Goal: Task Accomplishment & Management: Use online tool/utility

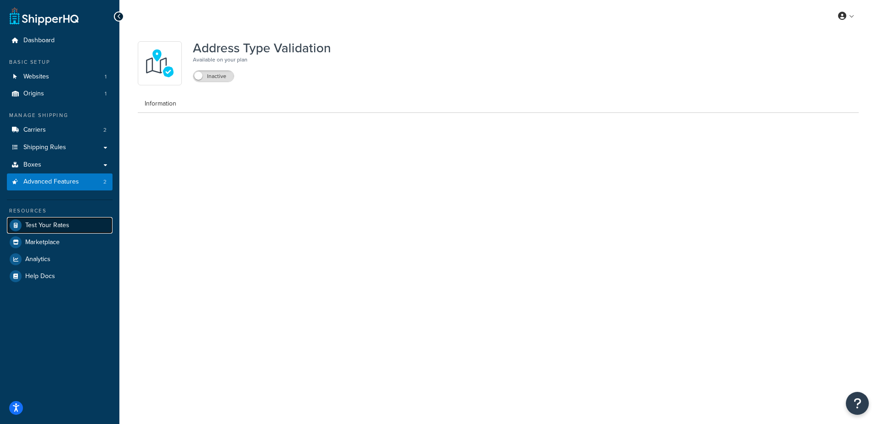
click at [38, 226] on span "Test Your Rates" at bounding box center [47, 226] width 44 height 8
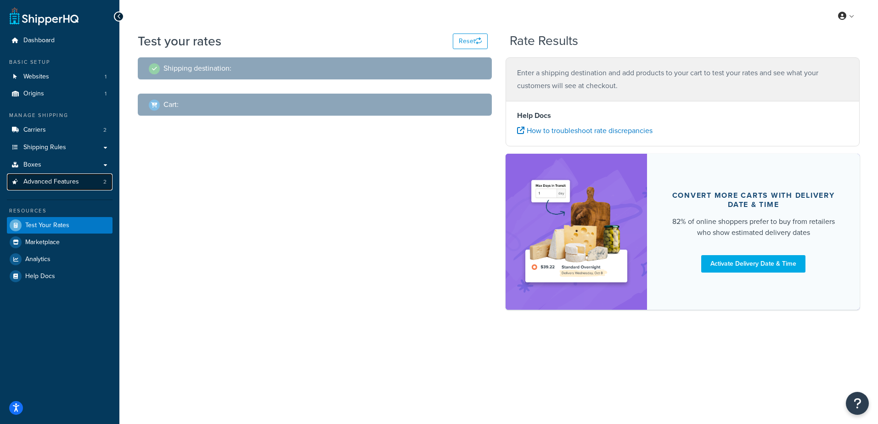
click at [50, 180] on span "Advanced Features" at bounding box center [51, 182] width 56 height 8
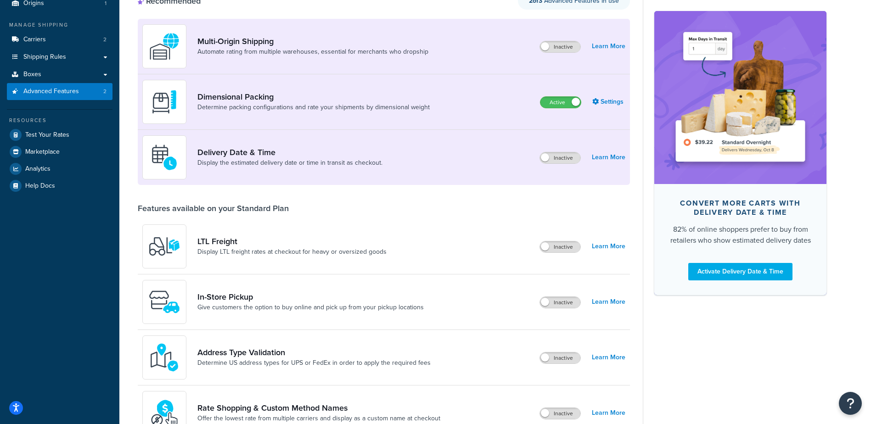
scroll to position [184, 0]
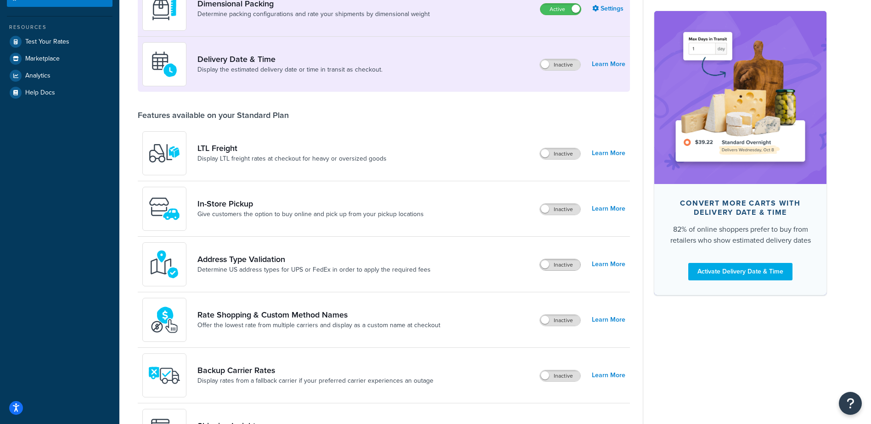
click at [547, 264] on span at bounding box center [545, 264] width 8 height 8
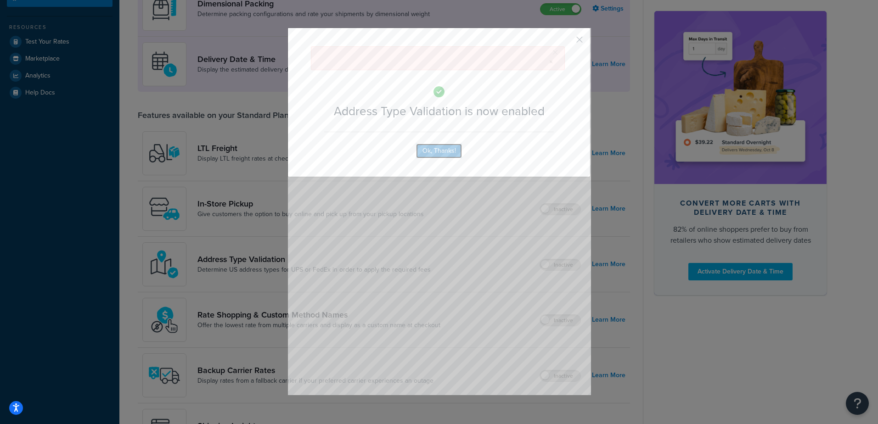
drag, startPoint x: 441, startPoint y: 112, endPoint x: 444, endPoint y: 146, distance: 33.7
click at [440, 112] on div "× Address Type Validation is now enabled Ok, Thanks!" at bounding box center [439, 103] width 303 height 150
click at [440, 151] on button "Ok, Thanks!" at bounding box center [439, 151] width 46 height 15
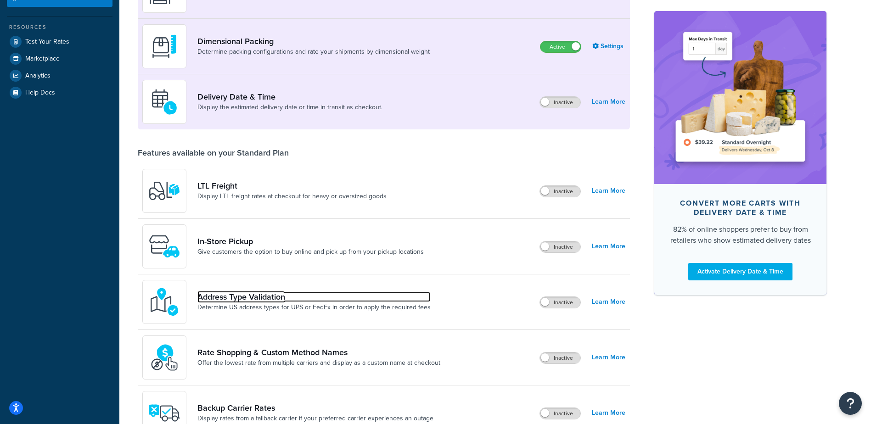
click at [316, 293] on link "Address Type Validation" at bounding box center [314, 297] width 233 height 10
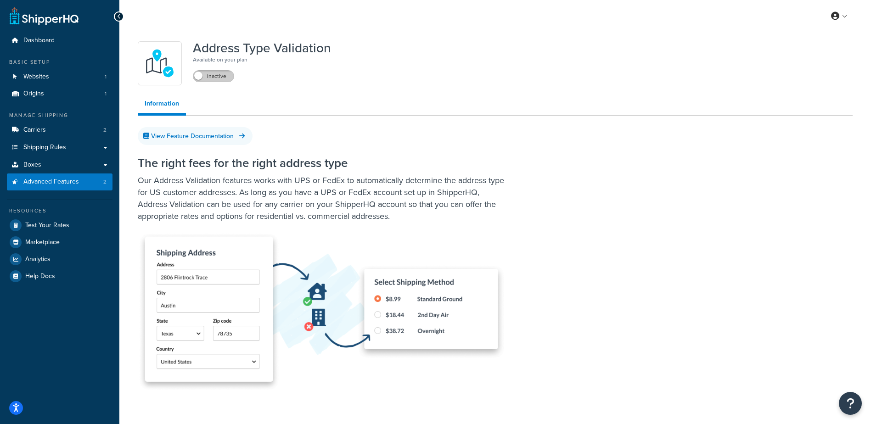
click at [205, 72] on label "Inactive" at bounding box center [213, 76] width 40 height 11
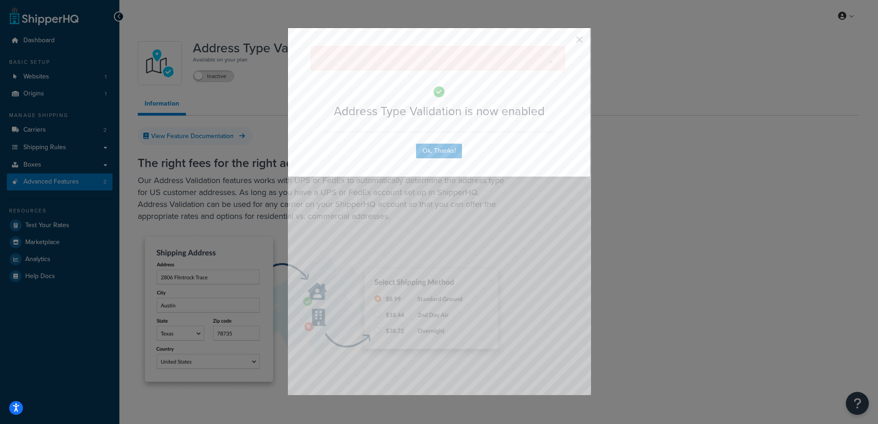
click at [447, 114] on div "× Address Type Validation is now enabled Ok, Thanks!" at bounding box center [439, 103] width 303 height 150
click at [446, 144] on button "Ok, Thanks!" at bounding box center [439, 151] width 46 height 15
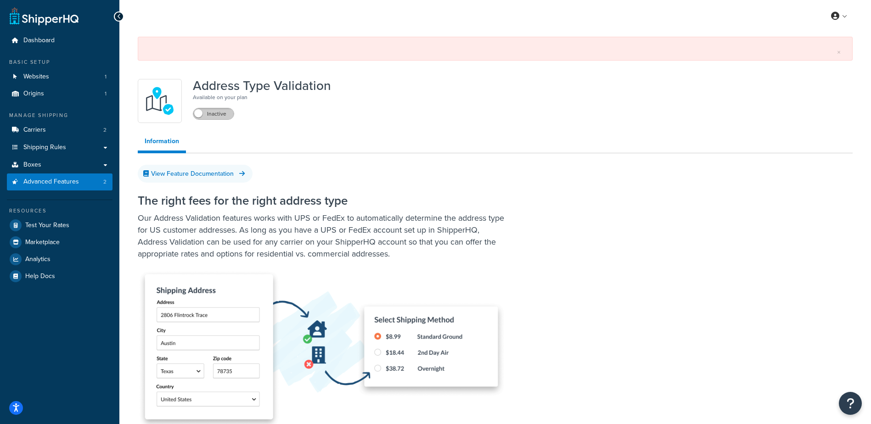
click at [209, 111] on label "Inactive" at bounding box center [213, 113] width 40 height 11
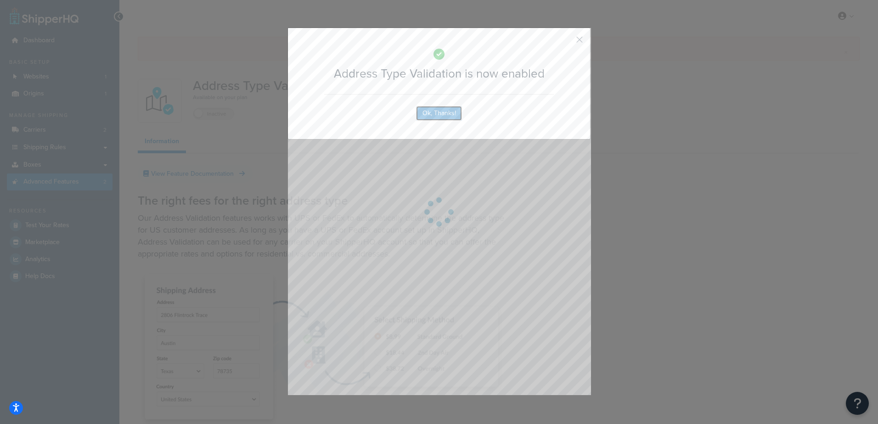
click at [430, 110] on button "Ok, Thanks!" at bounding box center [439, 113] width 46 height 15
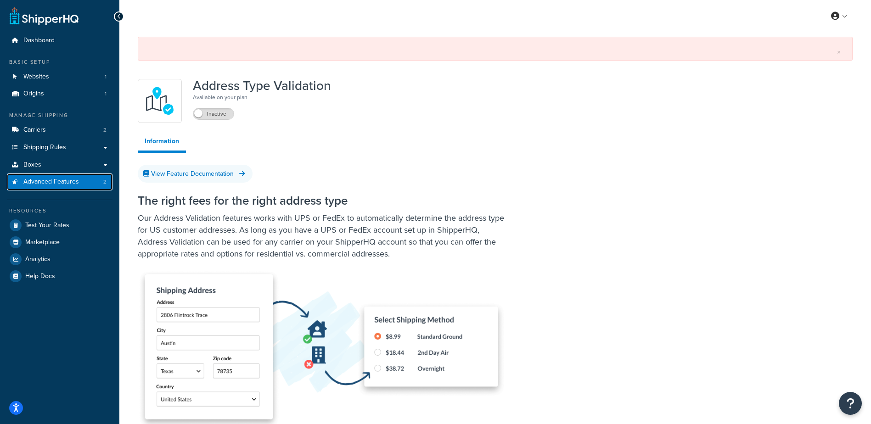
click at [56, 182] on span "Advanced Features" at bounding box center [51, 182] width 56 height 8
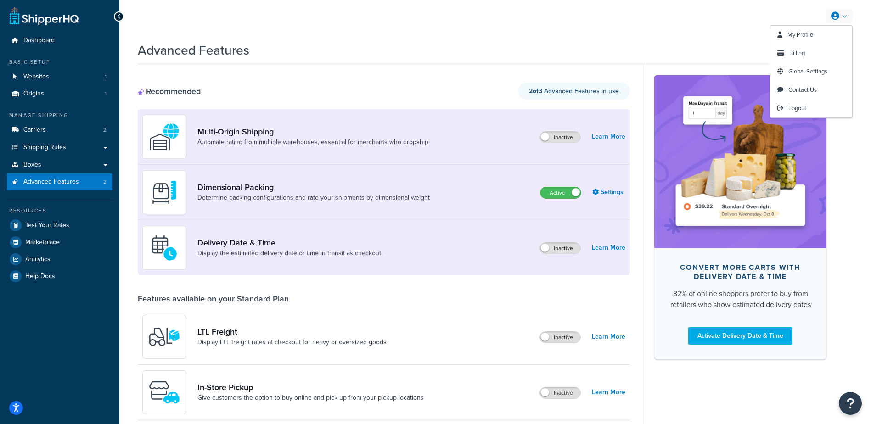
click at [843, 19] on link at bounding box center [840, 16] width 26 height 14
click at [810, 109] on link "Logout" at bounding box center [812, 108] width 82 height 18
click at [835, 15] on icon at bounding box center [835, 16] width 8 height 8
click at [807, 105] on link "Logout" at bounding box center [812, 108] width 82 height 18
click at [795, 107] on span "Logout" at bounding box center [798, 108] width 18 height 9
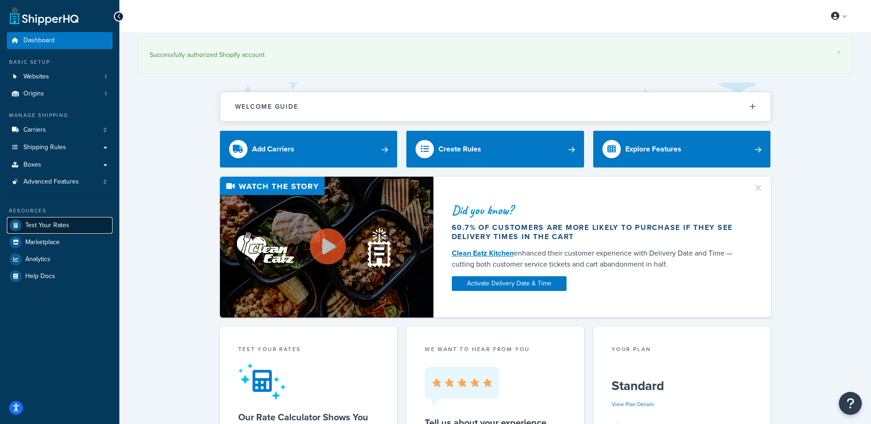
click at [59, 223] on span "Test Your Rates" at bounding box center [47, 226] width 44 height 8
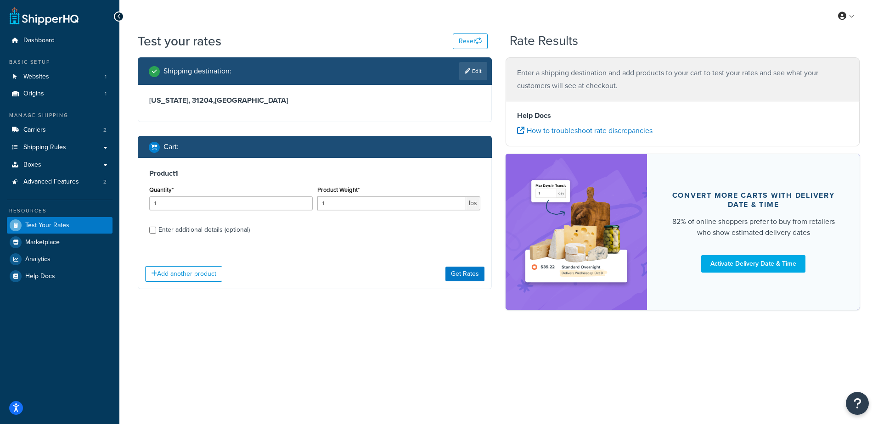
click at [480, 68] on link "Edit" at bounding box center [473, 71] width 28 height 18
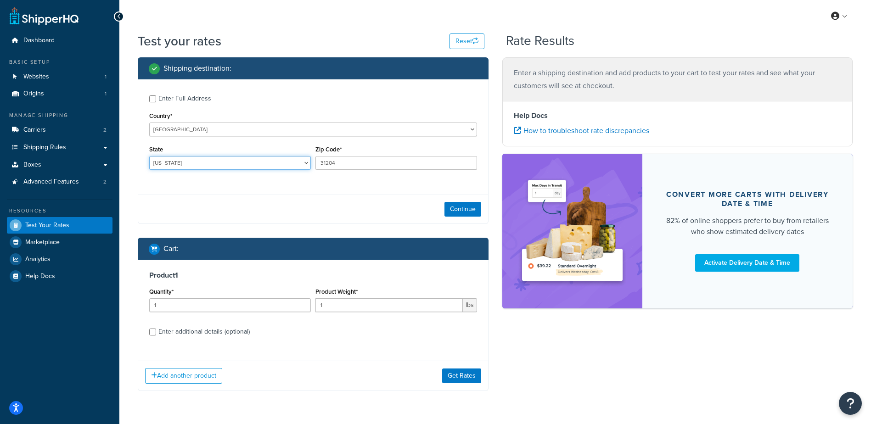
click at [199, 166] on select "Alabama Alaska American Samoa Arizona Arkansas Armed Forces Americas Armed Forc…" at bounding box center [230, 163] width 162 height 14
select select "WI"
click at [149, 156] on select "Alabama Alaska American Samoa Arizona Arkansas Armed Forces Americas Armed Forc…" at bounding box center [230, 163] width 162 height 14
type input "54211"
click at [318, 195] on div "Enter Full Address Country* United States United Kingdom Afghanistan Åland Isla…" at bounding box center [313, 151] width 351 height 145
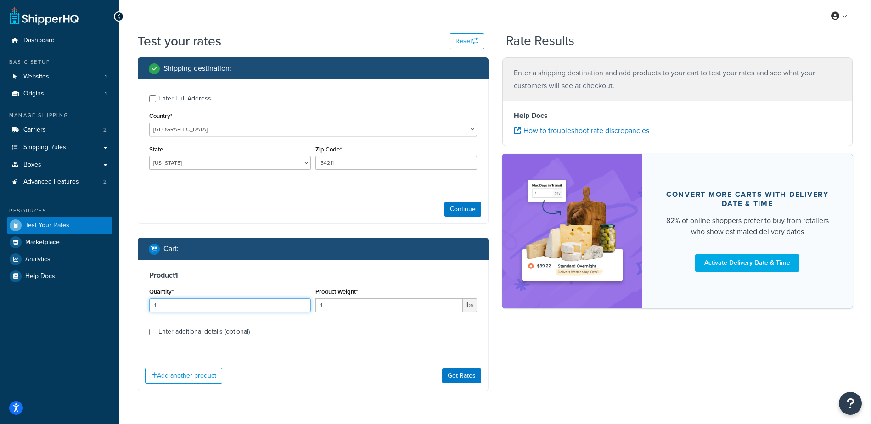
click at [206, 310] on input "1" at bounding box center [230, 306] width 162 height 14
type input "100"
drag, startPoint x: 350, startPoint y: 306, endPoint x: 269, endPoint y: 297, distance: 81.8
click at [269, 298] on div "Quantity* 100 Product Weight* 1 lbs" at bounding box center [313, 303] width 333 height 34
type input "2.04"
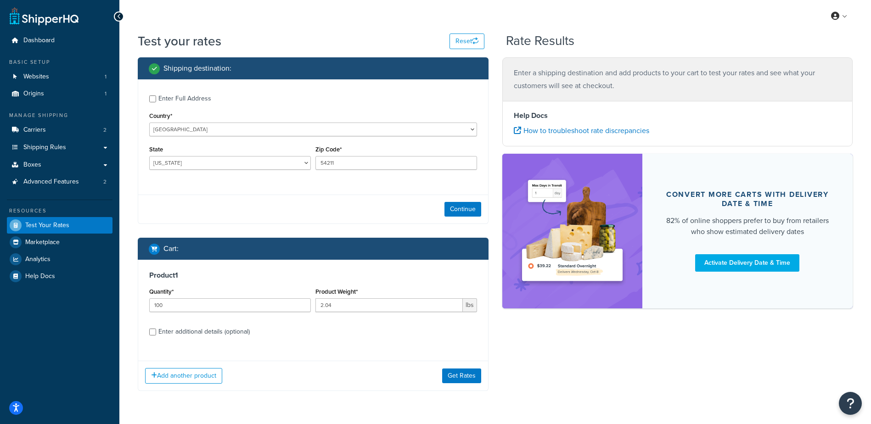
click at [545, 342] on div "Shipping destination : Enter Full Address Country* United States United Kingdom…" at bounding box center [495, 231] width 729 height 348
click at [456, 379] on button "Get Rates" at bounding box center [461, 376] width 39 height 15
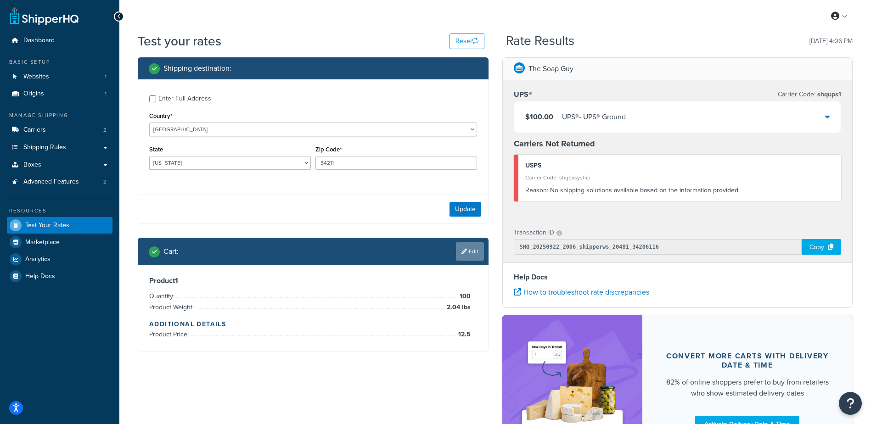
click at [475, 252] on link "Edit" at bounding box center [470, 252] width 28 height 18
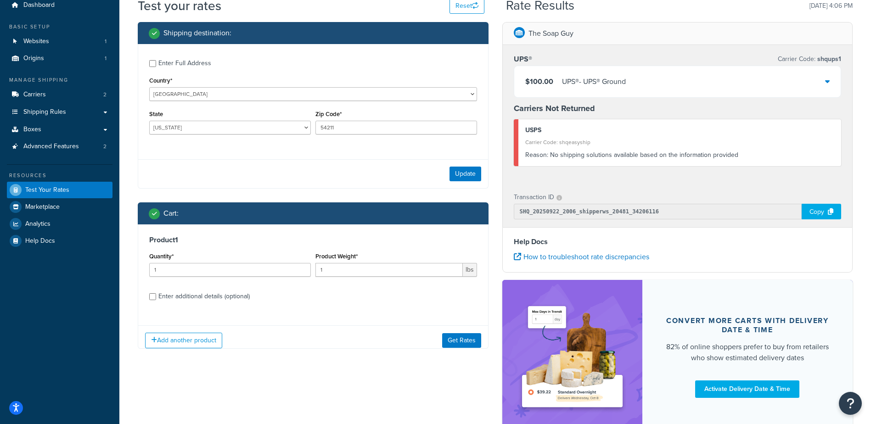
scroll to position [101, 0]
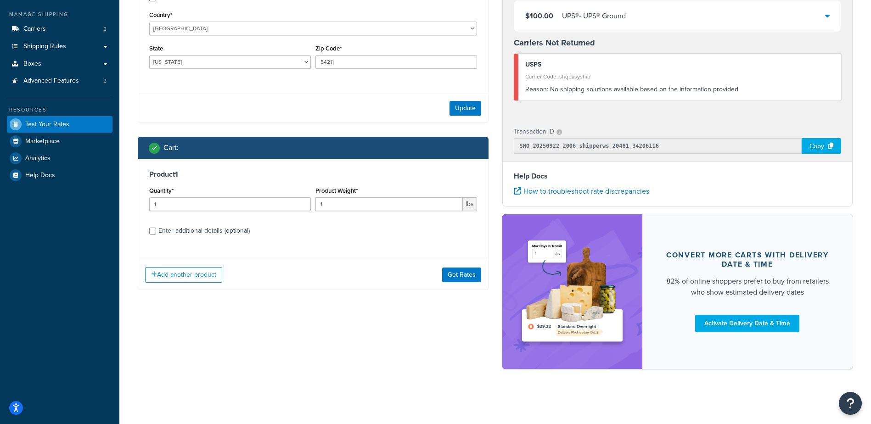
click at [167, 234] on div "Enter additional details (optional)" at bounding box center [203, 231] width 91 height 13
click at [156, 234] on input "Enter additional details (optional)" at bounding box center [152, 231] width 7 height 7
checkbox input "true"
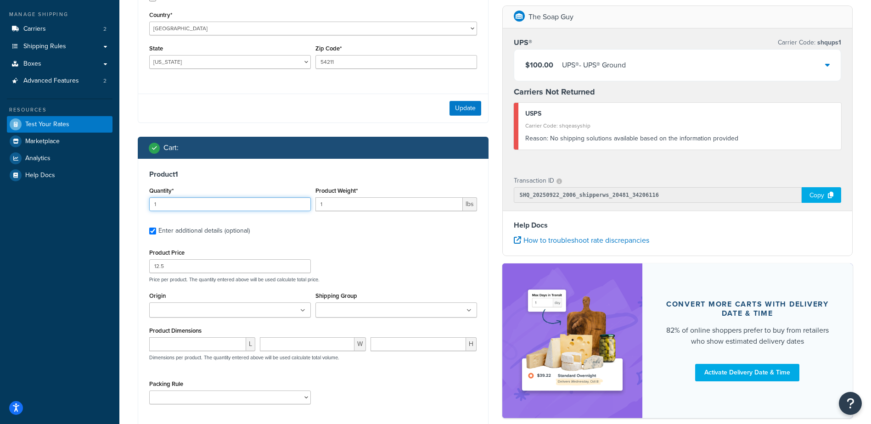
click at [204, 202] on input "1" at bounding box center [230, 205] width 162 height 14
type input "100"
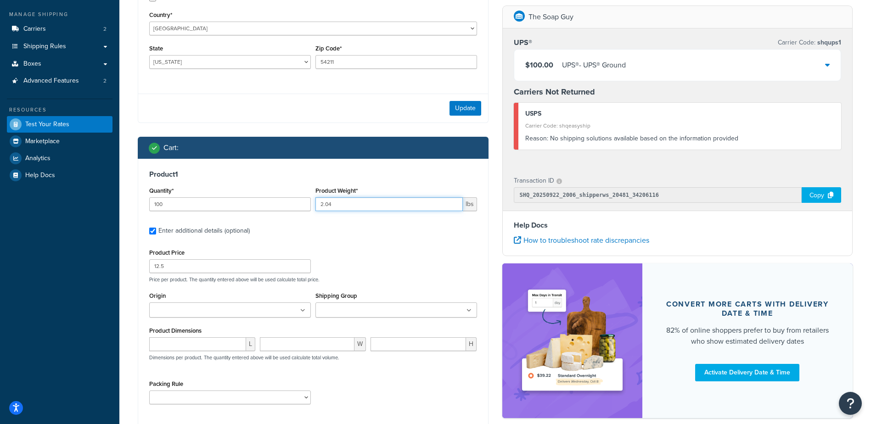
type input "2.04"
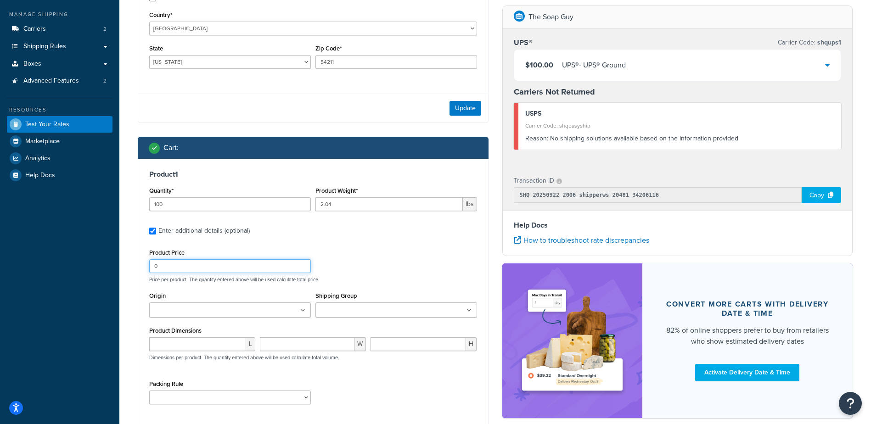
type input "0"
click at [150, 231] on input "Enter additional details (optional)" at bounding box center [152, 231] width 7 height 7
checkbox input "false"
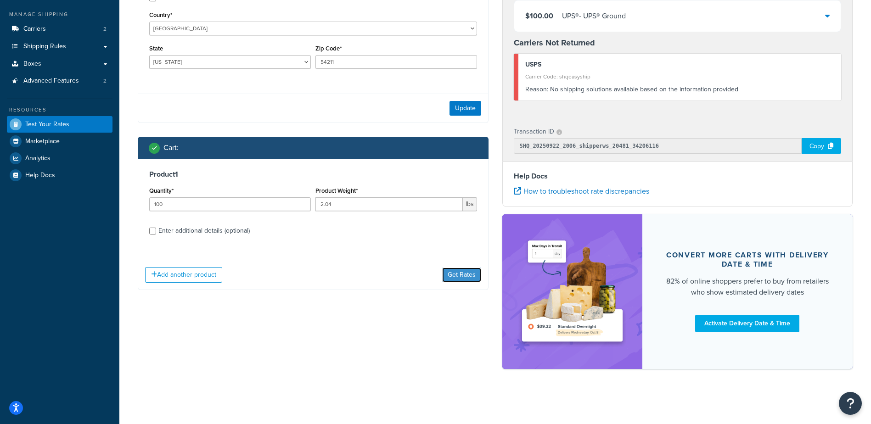
click at [461, 277] on button "Get Rates" at bounding box center [461, 275] width 39 height 15
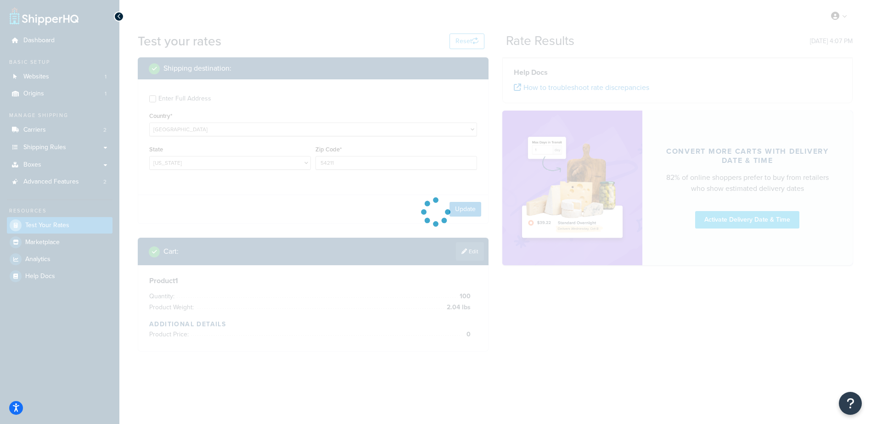
scroll to position [0, 0]
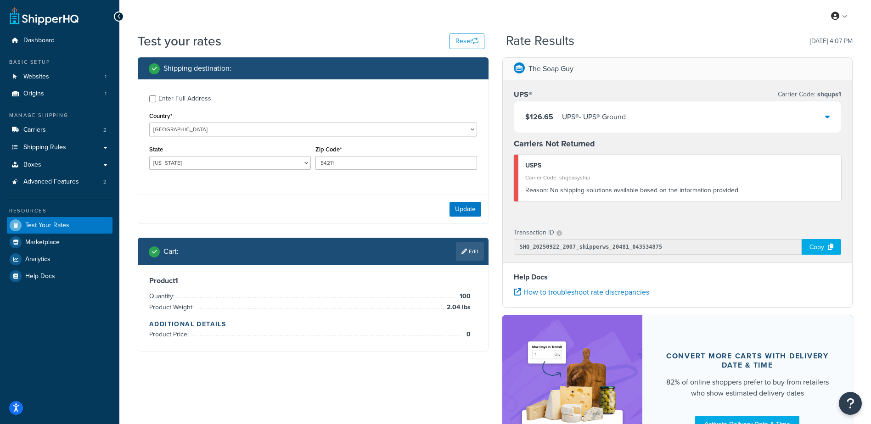
click at [709, 115] on div "$126.65 UPS® - UPS® Ground" at bounding box center [677, 117] width 327 height 31
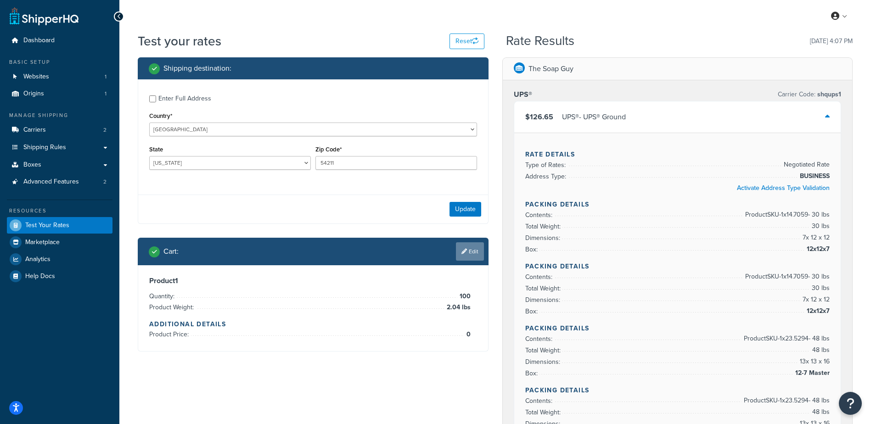
click at [463, 253] on icon at bounding box center [465, 252] width 6 height 6
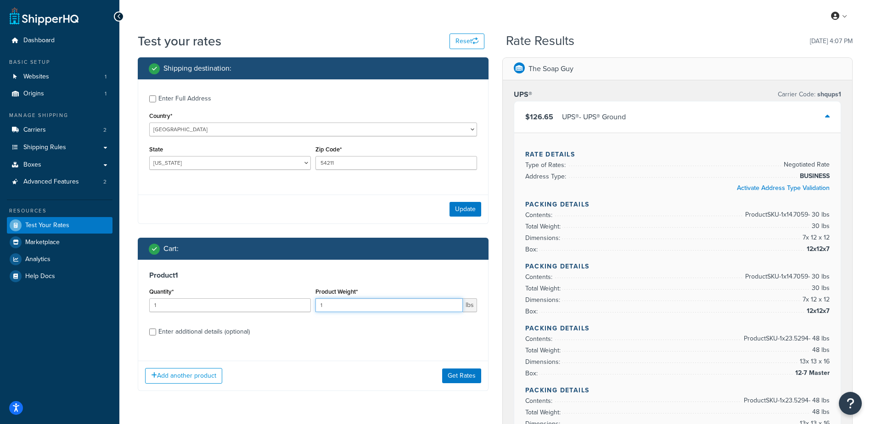
drag, startPoint x: 279, startPoint y: 301, endPoint x: 209, endPoint y: 304, distance: 69.9
click at [215, 301] on div "Quantity* 1 Product Weight* 1 lbs" at bounding box center [313, 303] width 333 height 34
drag, startPoint x: 213, startPoint y: 305, endPoint x: 43, endPoint y: 288, distance: 170.9
type input "100"
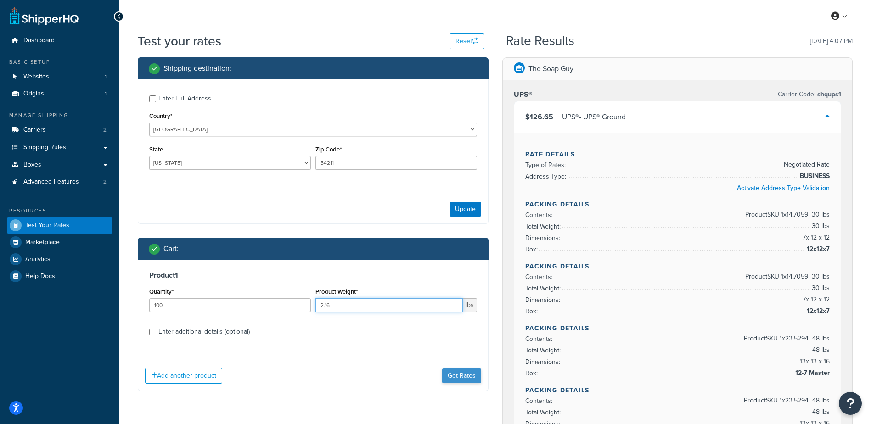
type input "2.16"
click at [469, 378] on button "Get Rates" at bounding box center [461, 376] width 39 height 15
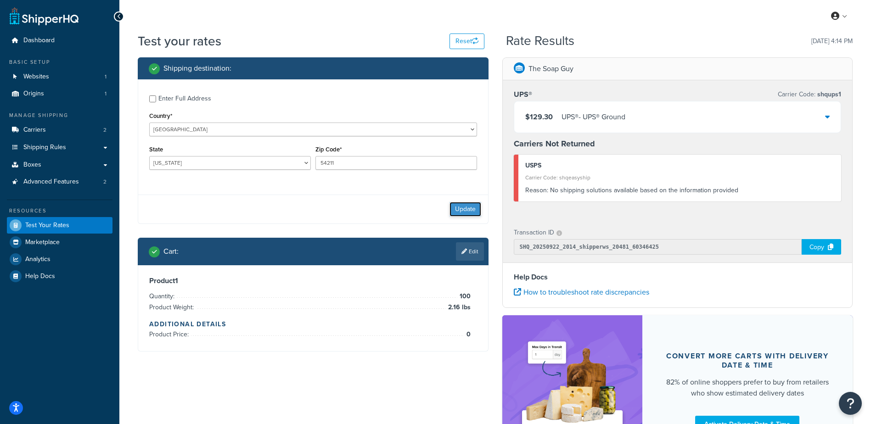
click at [466, 207] on button "Update" at bounding box center [466, 209] width 32 height 15
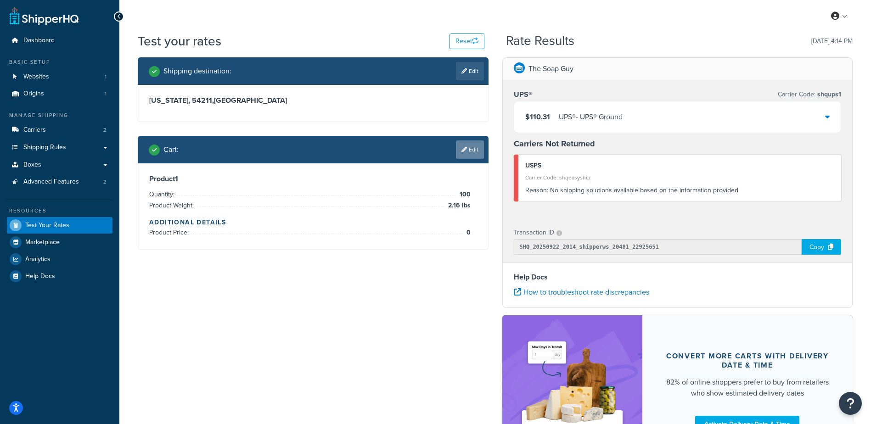
click at [460, 145] on link "Edit" at bounding box center [470, 150] width 28 height 18
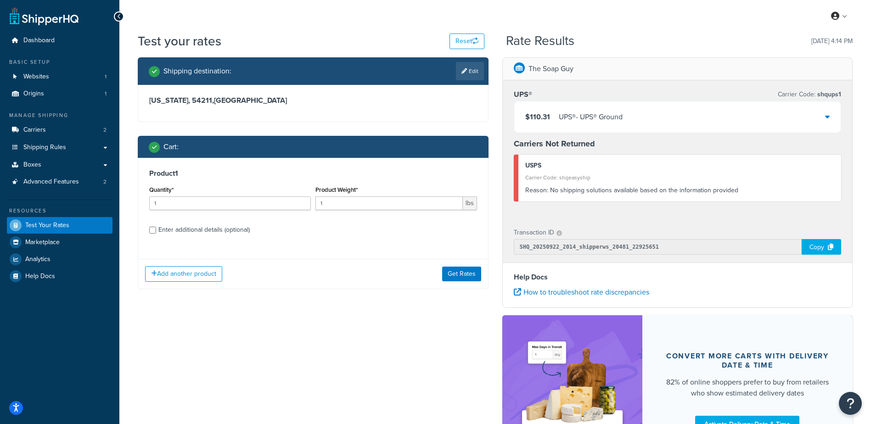
click at [158, 227] on div "Enter additional details (optional)" at bounding box center [313, 229] width 328 height 15
click at [160, 228] on div "Enter additional details (optional)" at bounding box center [203, 230] width 91 height 13
click at [156, 228] on input "Enter additional details (optional)" at bounding box center [152, 230] width 7 height 7
checkbox input "true"
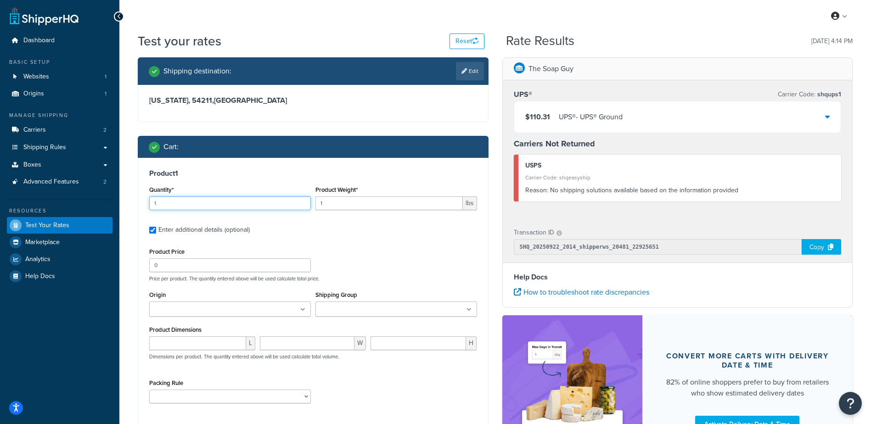
drag, startPoint x: 174, startPoint y: 201, endPoint x: 70, endPoint y: 192, distance: 104.2
click at [80, 192] on div "Dashboard Basic Setup Websites 1 Origins 1 Manage Shipping Carriers 2 Shipping …" at bounding box center [435, 262] width 871 height 525
type input "100"
type input "2.16"
click at [331, 239] on div "Product 1 Quantity* 100 Product Weight* 2.16 lbs Enter additional details (opti…" at bounding box center [313, 290] width 350 height 264
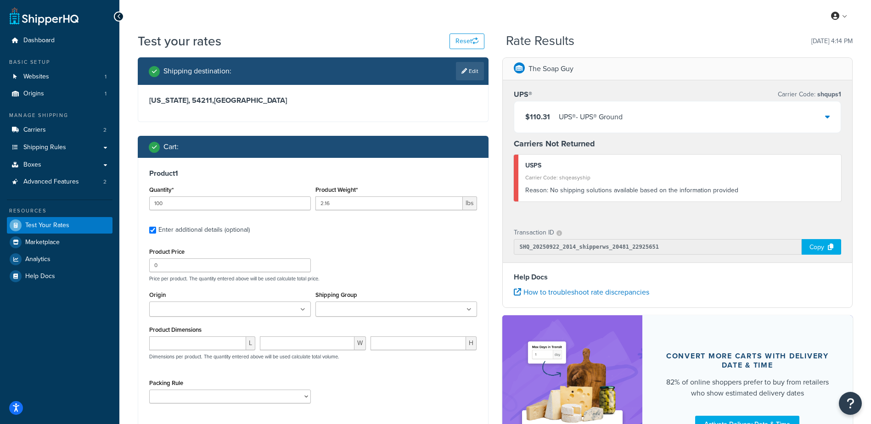
click at [436, 239] on div "Product 1 Quantity* 100 Product Weight* 2.16 lbs Enter additional details (opti…" at bounding box center [313, 290] width 350 height 264
click at [199, 260] on input "0" at bounding box center [230, 266] width 162 height 14
drag, startPoint x: 199, startPoint y: 261, endPoint x: 127, endPoint y: 263, distance: 72.1
click at [83, 266] on div "Dashboard Basic Setup Websites 1 Origins 1 Manage Shipping Carriers 2 Shipping …" at bounding box center [435, 262] width 871 height 525
drag, startPoint x: 340, startPoint y: 204, endPoint x: 239, endPoint y: 197, distance: 101.7
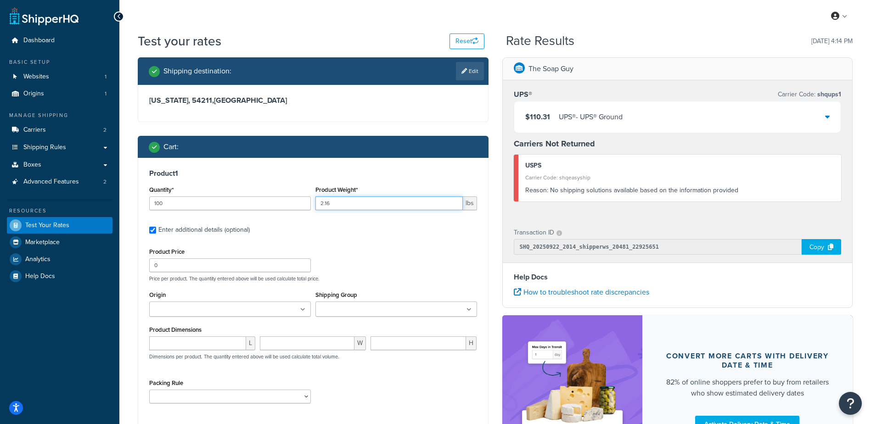
click at [239, 197] on div "Quantity* 100 Product Weight* 2.16 lbs" at bounding box center [313, 201] width 333 height 34
type input ".8"
drag, startPoint x: 448, startPoint y: 263, endPoint x: 420, endPoint y: 261, distance: 27.6
click at [448, 263] on div "Product Price 0 Price per product. The quantity entered above will be used calc…" at bounding box center [313, 264] width 333 height 36
drag, startPoint x: 147, startPoint y: 264, endPoint x: 84, endPoint y: 255, distance: 64.0
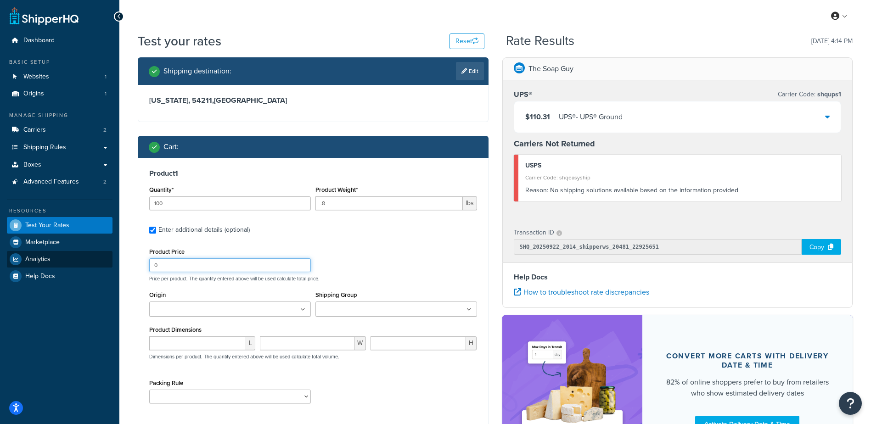
click at [84, 255] on div "Dashboard Basic Setup Websites 1 Origins 1 Manage Shipping Carriers 2 Shipping …" at bounding box center [435, 262] width 871 height 525
type input "2.16"
click at [462, 169] on div "Product 1 Quantity* 100 Product Weight* .8 lbs Enter additional details (option…" at bounding box center [313, 290] width 350 height 264
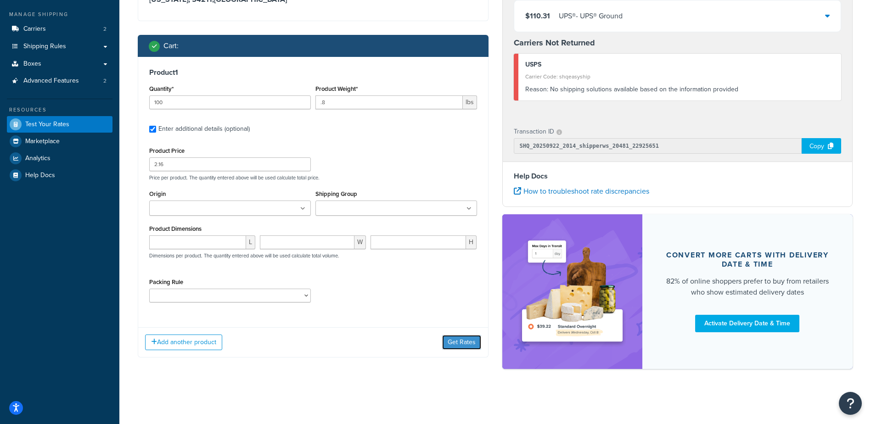
click at [466, 341] on button "Get Rates" at bounding box center [461, 342] width 39 height 15
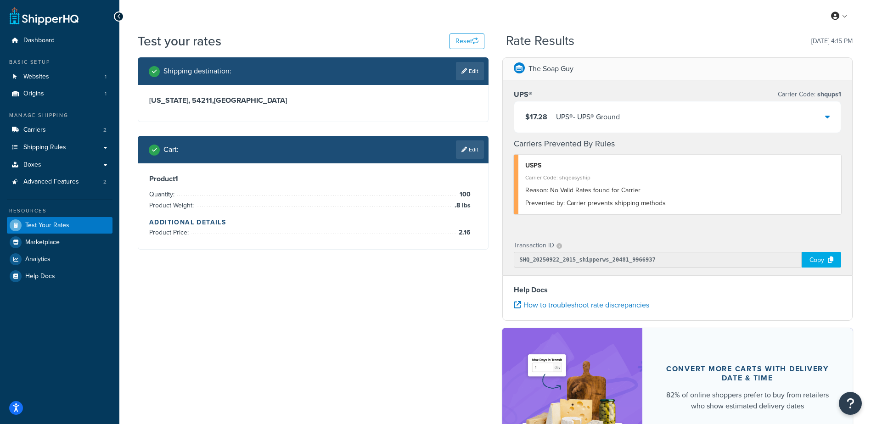
click at [770, 102] on div "$17.28 UPS® - UPS® Ground" at bounding box center [677, 117] width 327 height 31
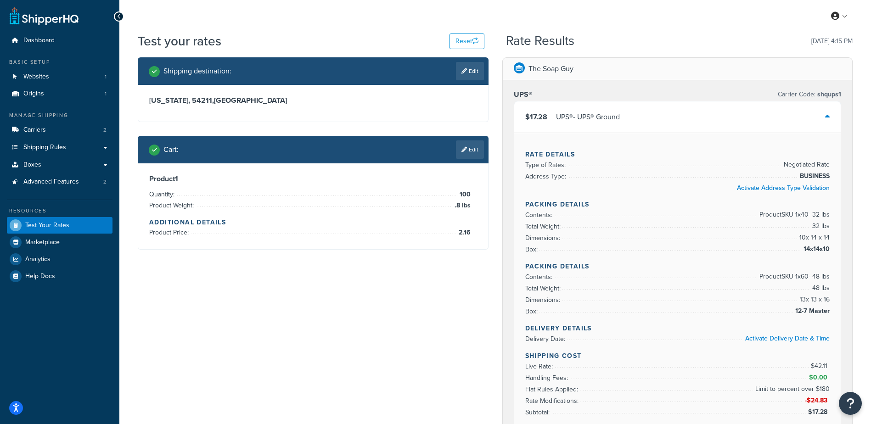
drag, startPoint x: 474, startPoint y: 69, endPoint x: 430, endPoint y: 102, distance: 54.8
click at [474, 70] on link "Edit" at bounding box center [470, 71] width 28 height 18
select select "WI"
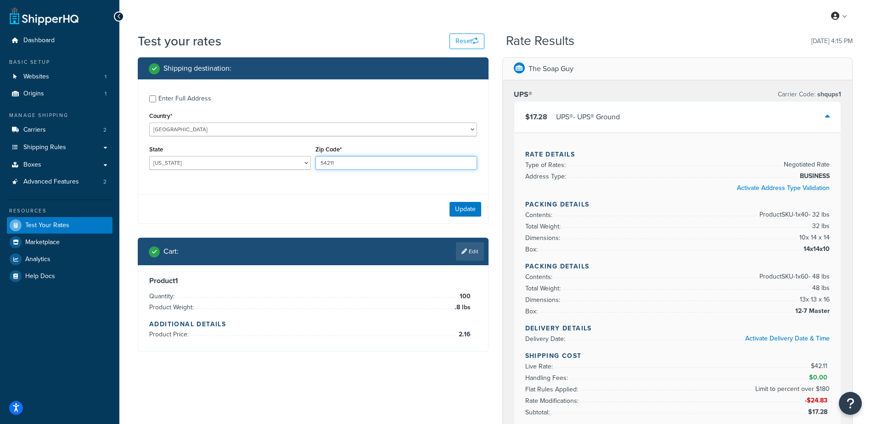
drag, startPoint x: 244, startPoint y: 163, endPoint x: 225, endPoint y: 160, distance: 19.0
click at [224, 161] on div "State Alabama Alaska American Samoa Arizona Arkansas Armed Forces Americas Arme…" at bounding box center [313, 160] width 333 height 34
type input "90201"
select select "CA"
type input "90210"
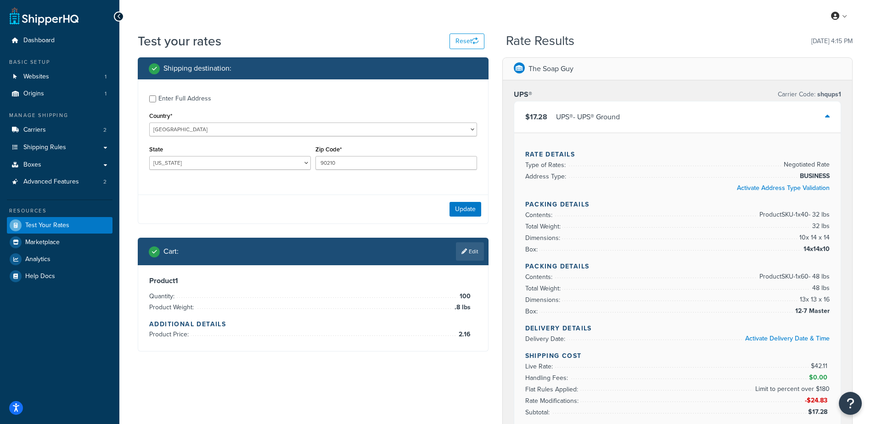
click at [416, 360] on div "Shipping destination : Enter Full Address Country* United States United Kingdom…" at bounding box center [313, 211] width 365 height 308
click at [469, 208] on button "Update" at bounding box center [466, 209] width 32 height 15
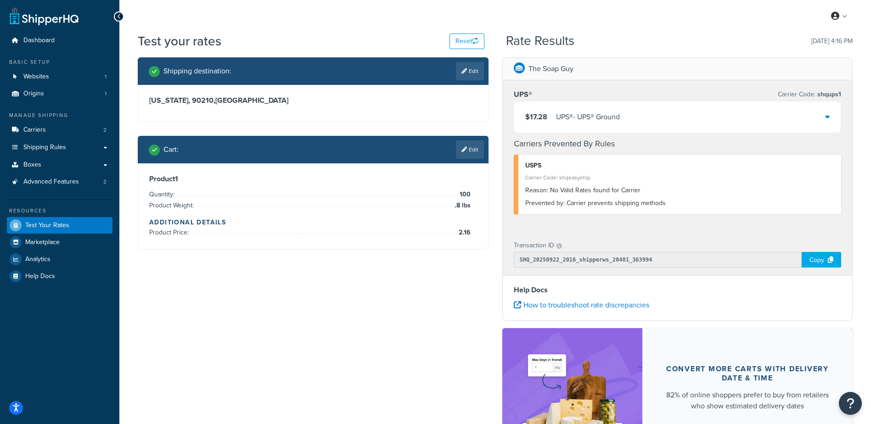
click at [404, 205] on li "Product Weight: .8 lbs" at bounding box center [310, 205] width 322 height 11
click at [582, 123] on div "UPS® - UPS® Ground" at bounding box center [588, 117] width 64 height 13
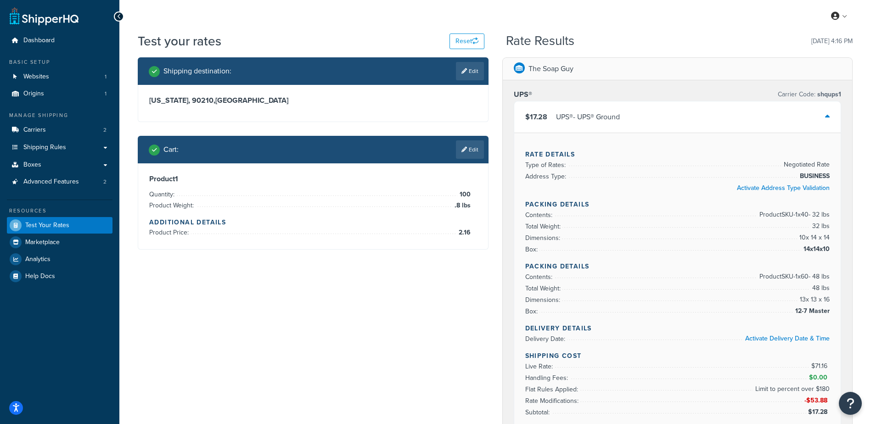
click at [464, 149] on icon at bounding box center [465, 150] width 6 height 6
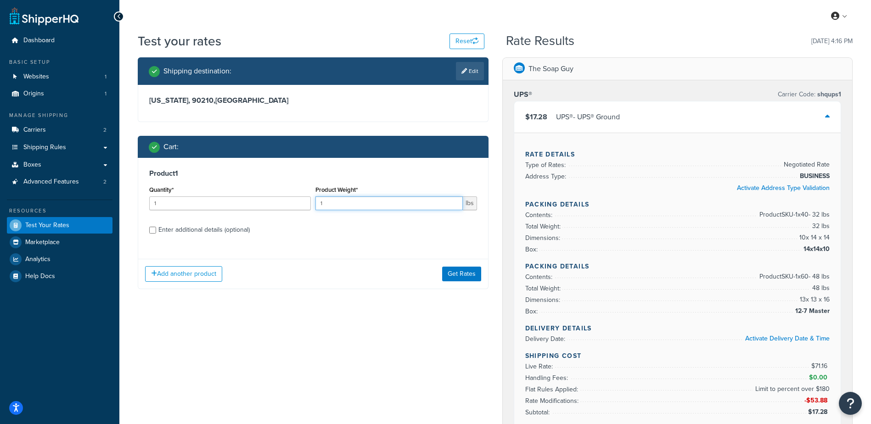
drag, startPoint x: 341, startPoint y: 200, endPoint x: 288, endPoint y: 205, distance: 53.6
click at [337, 200] on input "1" at bounding box center [389, 204] width 147 height 14
drag, startPoint x: 198, startPoint y: 208, endPoint x: 152, endPoint y: 206, distance: 46.4
click at [152, 206] on input "1" at bounding box center [230, 204] width 162 height 14
type input "100"
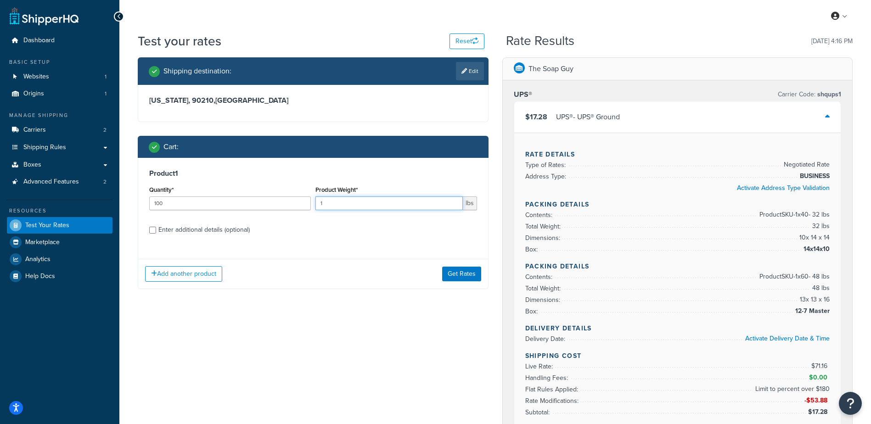
click at [292, 205] on div "Quantity* 100 Product Weight* 1 lbs" at bounding box center [313, 201] width 333 height 34
click at [342, 203] on input "1" at bounding box center [389, 204] width 147 height 14
drag, startPoint x: 331, startPoint y: 203, endPoint x: 277, endPoint y: 208, distance: 53.9
click at [278, 207] on div "Quantity* 100 Product Weight* 1 lbs" at bounding box center [313, 201] width 333 height 34
click at [322, 243] on div "Product 1 Quantity* 100 Product Weight* 1 lbs Enter additional details (optiona…" at bounding box center [313, 205] width 350 height 94
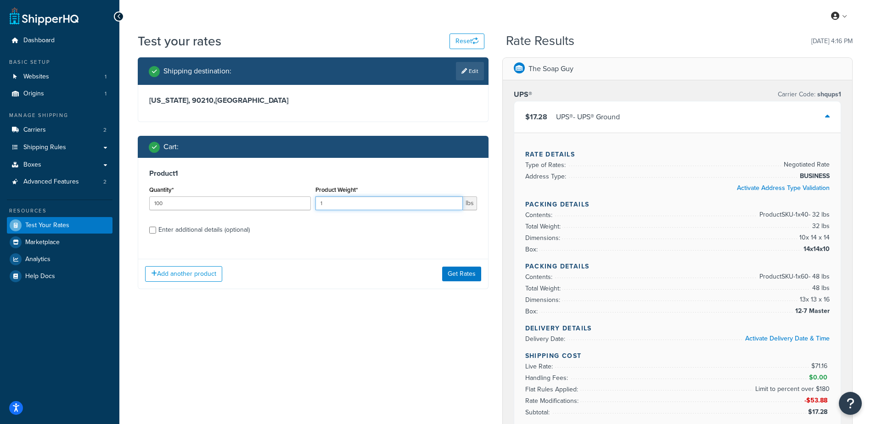
drag, startPoint x: 312, startPoint y: 202, endPoint x: 275, endPoint y: 201, distance: 37.7
click at [274, 201] on div "Quantity* 100 Product Weight* 1 lbs" at bounding box center [313, 201] width 333 height 34
type input "2.04"
click at [472, 67] on link "Edit" at bounding box center [470, 71] width 28 height 18
select select "CA"
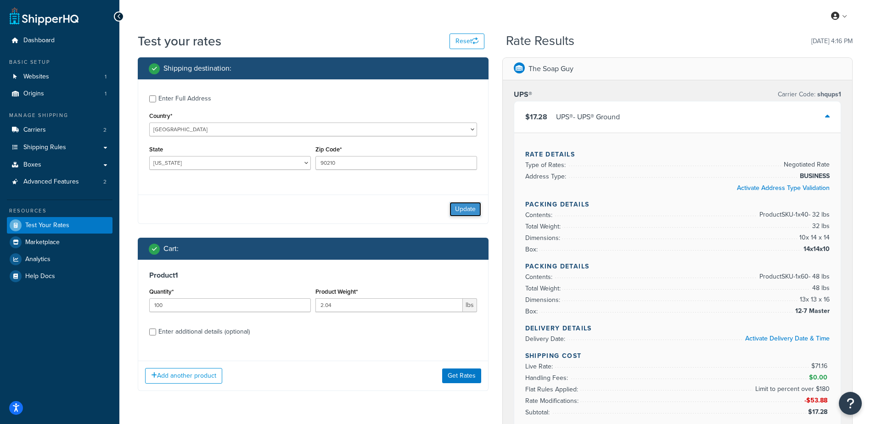
click at [467, 211] on button "Update" at bounding box center [466, 209] width 32 height 15
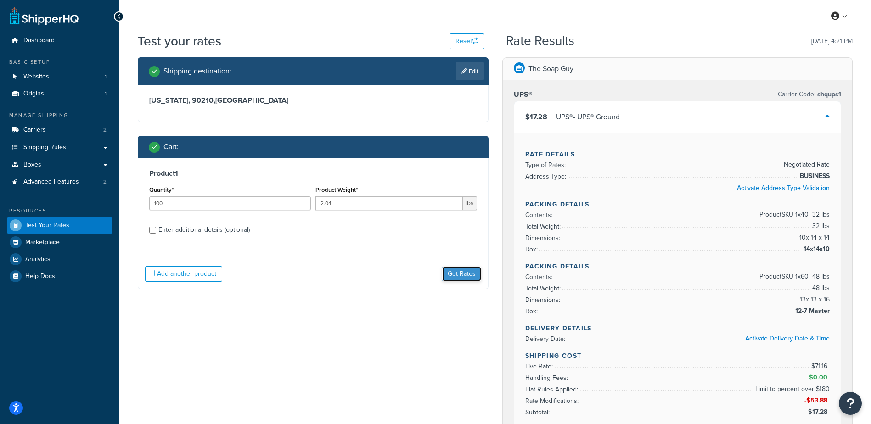
click at [458, 275] on button "Get Rates" at bounding box center [461, 274] width 39 height 15
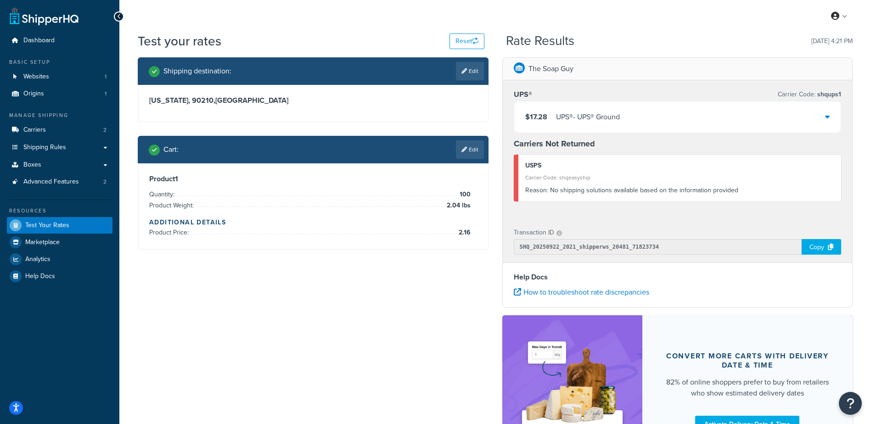
click at [610, 115] on div "UPS® - UPS® Ground" at bounding box center [588, 117] width 64 height 13
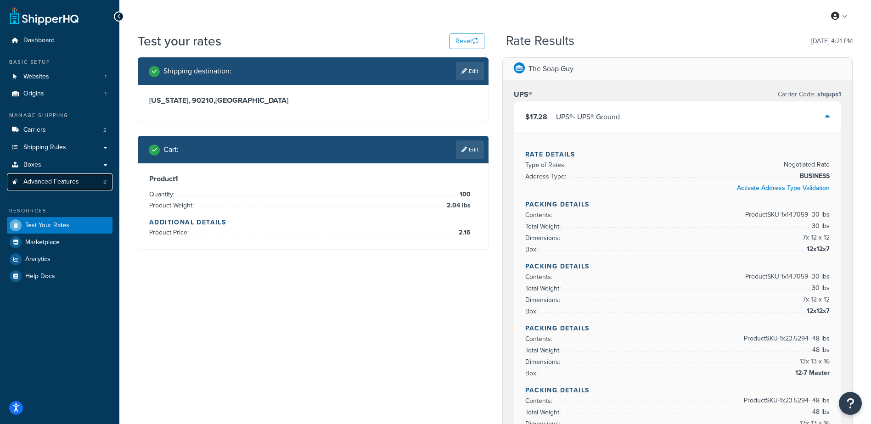
click at [72, 184] on span "Advanced Features" at bounding box center [51, 182] width 56 height 8
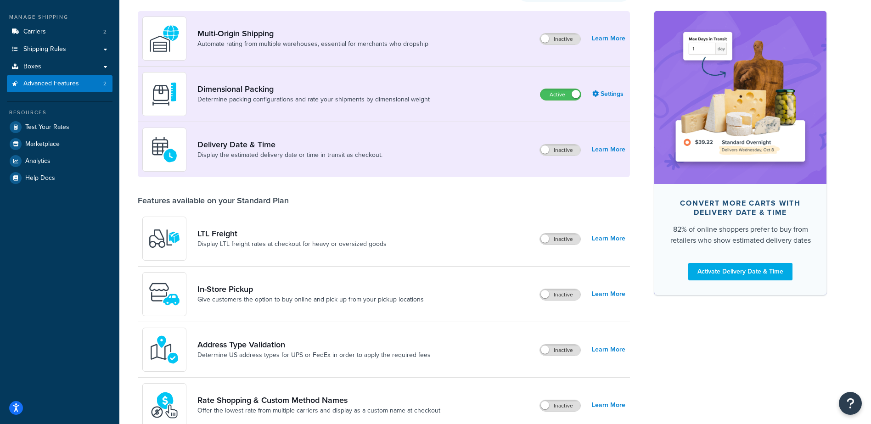
scroll to position [276, 0]
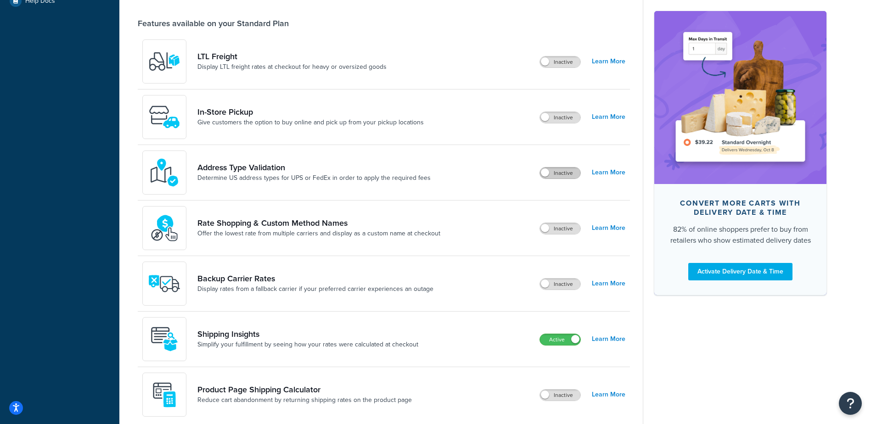
click at [555, 173] on label "Inactive" at bounding box center [560, 173] width 40 height 11
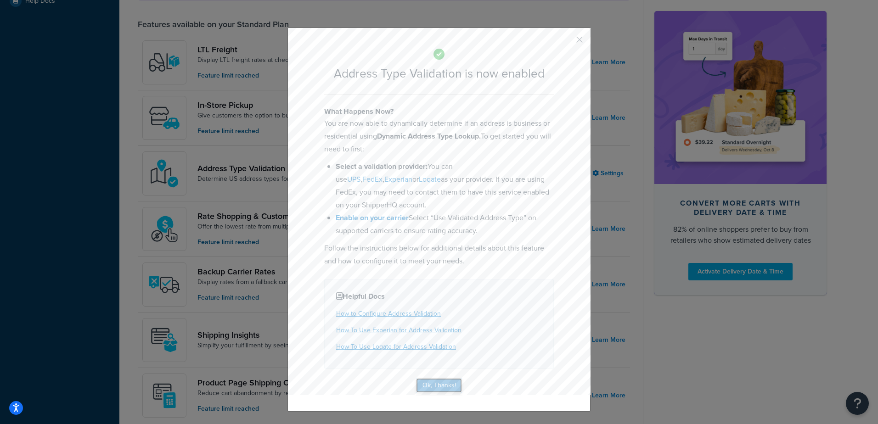
click at [432, 378] on button "Ok, Thanks!" at bounding box center [439, 385] width 46 height 15
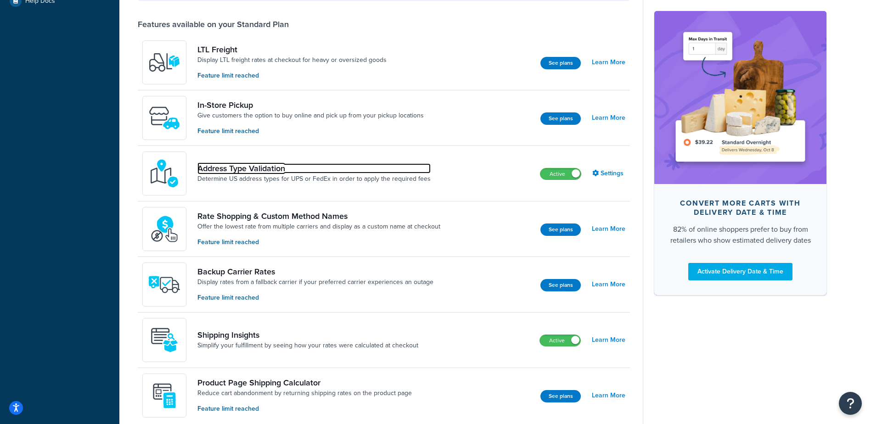
click at [269, 169] on link "Address Type Validation" at bounding box center [314, 169] width 233 height 10
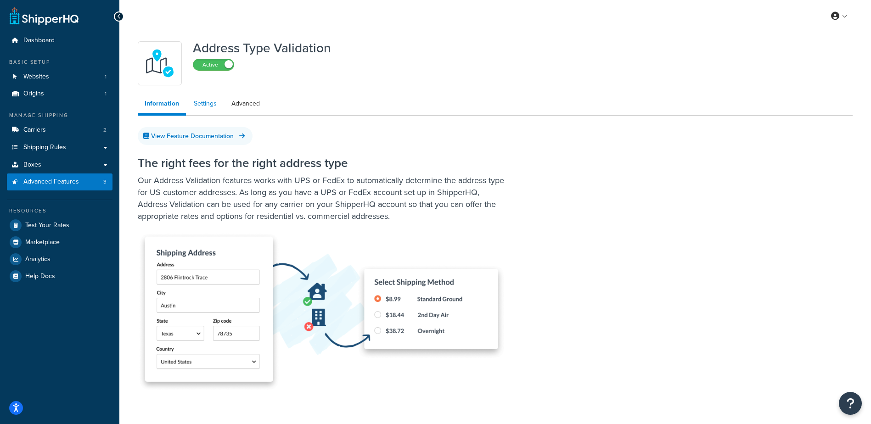
click at [198, 105] on link "Settings" at bounding box center [205, 104] width 37 height 18
select select "158306"
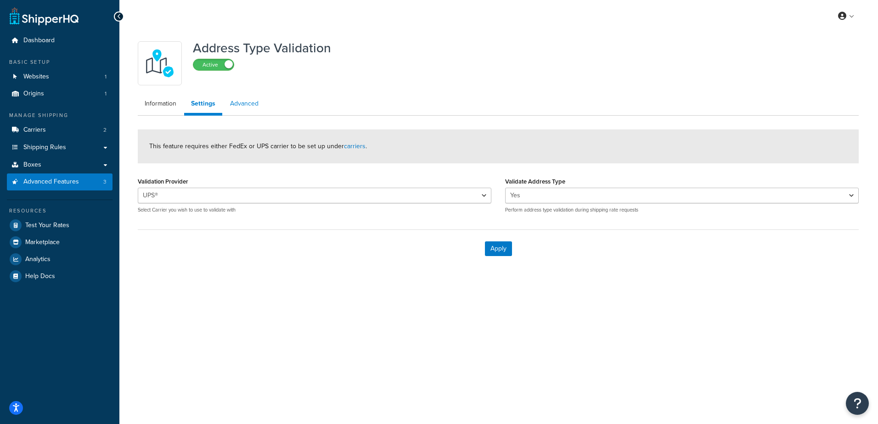
click at [252, 107] on link "Advanced" at bounding box center [244, 104] width 42 height 18
click at [205, 110] on link "Settings" at bounding box center [202, 104] width 37 height 18
select select "158306"
click at [44, 130] on span "Carriers" at bounding box center [34, 130] width 23 height 8
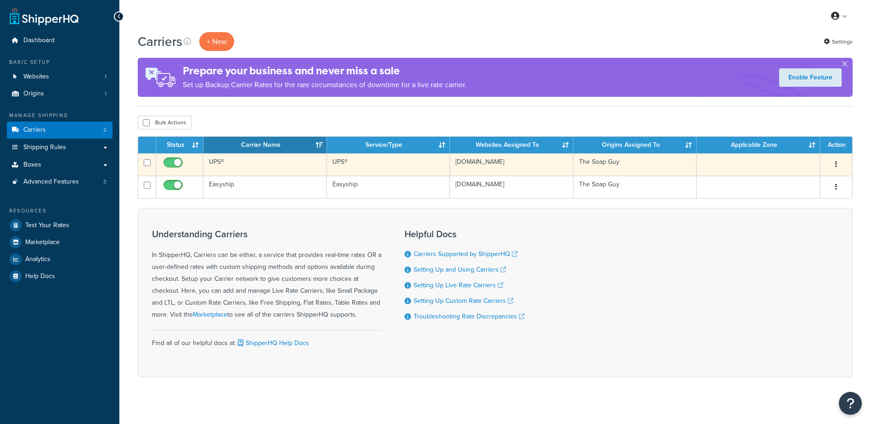
click at [230, 159] on td "UPS®" at bounding box center [265, 164] width 124 height 23
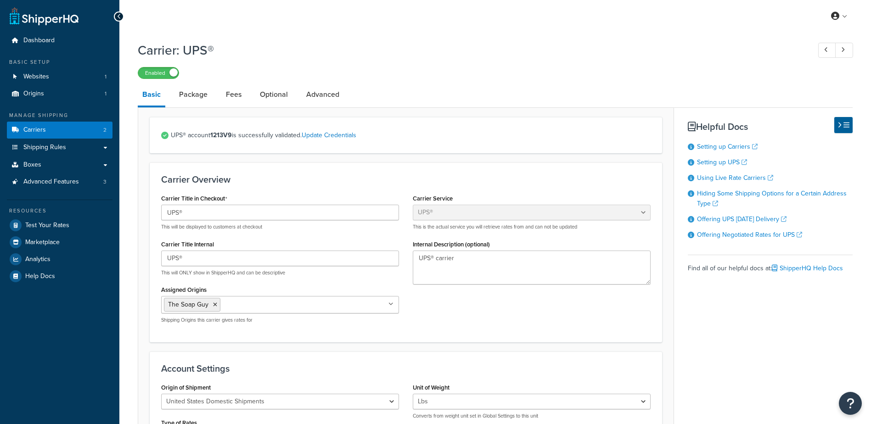
select select "ups"
click at [195, 100] on link "Package" at bounding box center [194, 95] width 38 height 22
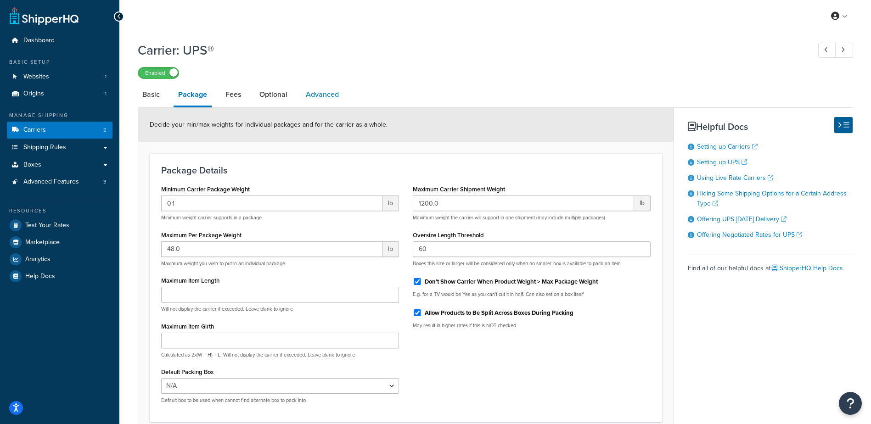
click at [310, 93] on link "Advanced" at bounding box center [322, 95] width 42 height 22
select select "false"
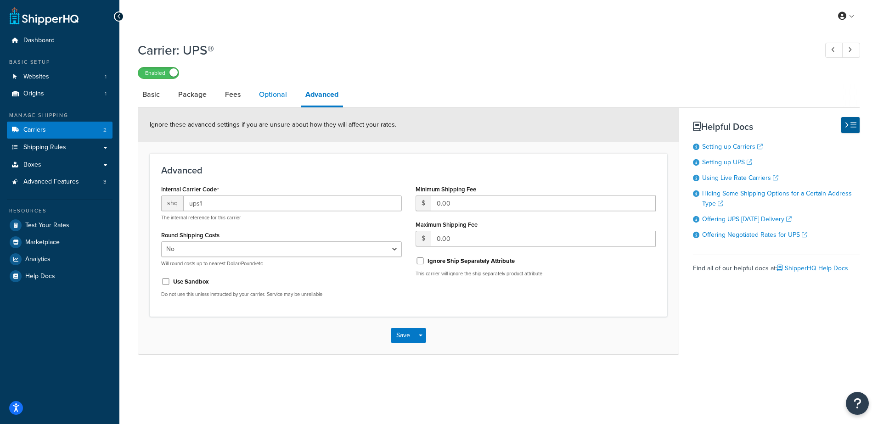
click at [259, 94] on link "Optional" at bounding box center [272, 95] width 37 height 22
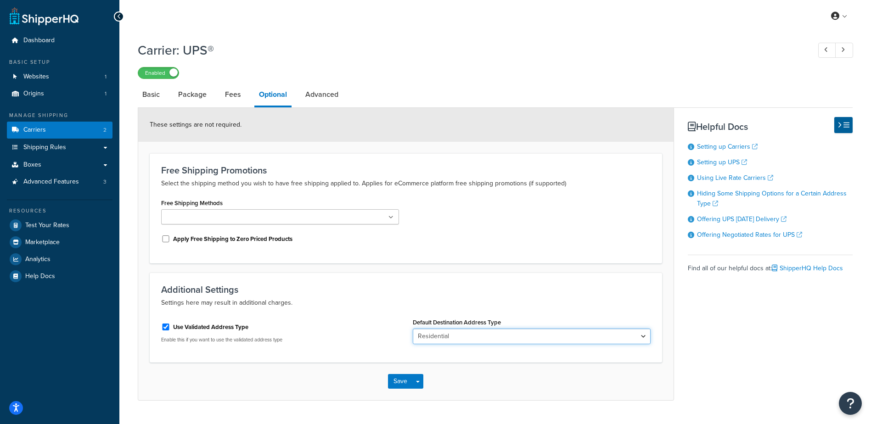
click at [460, 339] on select "Business Residential" at bounding box center [532, 337] width 238 height 16
select select "business"
click at [413, 329] on select "Business Residential" at bounding box center [532, 337] width 238 height 16
click at [397, 293] on h3 "Additional Settings" at bounding box center [406, 290] width 490 height 10
click at [397, 380] on button "Save" at bounding box center [400, 381] width 25 height 15
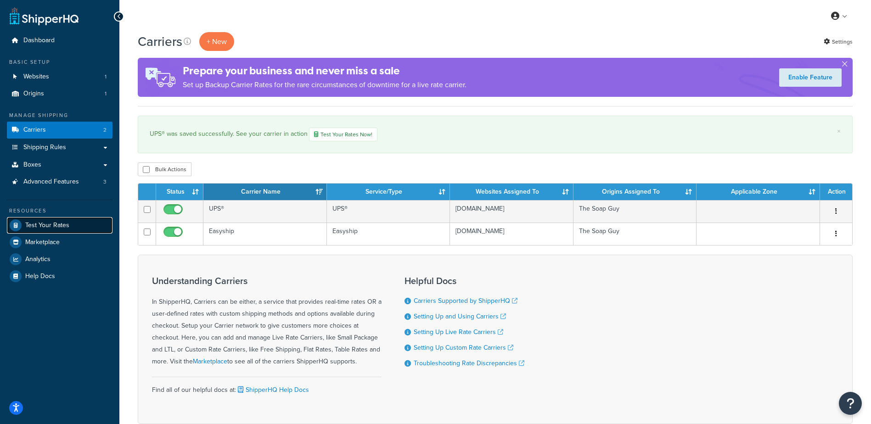
click at [38, 225] on span "Test Your Rates" at bounding box center [47, 226] width 44 height 8
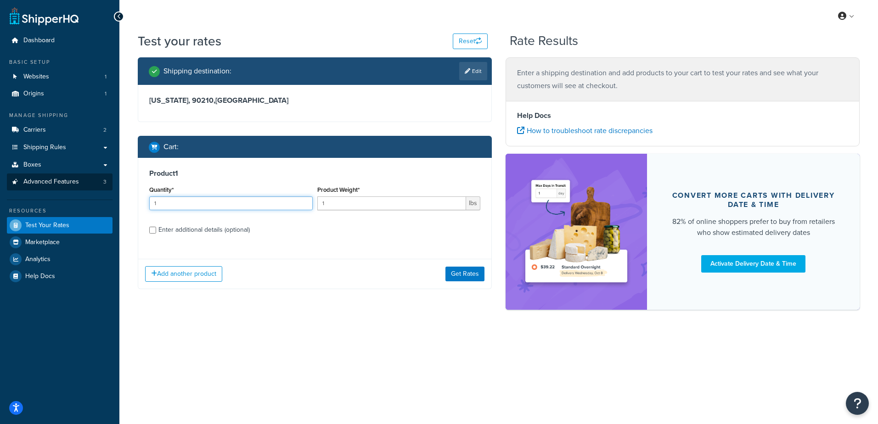
drag, startPoint x: 102, startPoint y: 187, endPoint x: 96, endPoint y: 187, distance: 6.4
click at [96, 187] on div "Dashboard Basic Setup Websites 1 Origins 1 Manage Shipping Carriers 2 Shipping …" at bounding box center [439, 212] width 878 height 424
type input "100"
type input "2.87"
click at [474, 70] on link "Edit" at bounding box center [473, 71] width 28 height 18
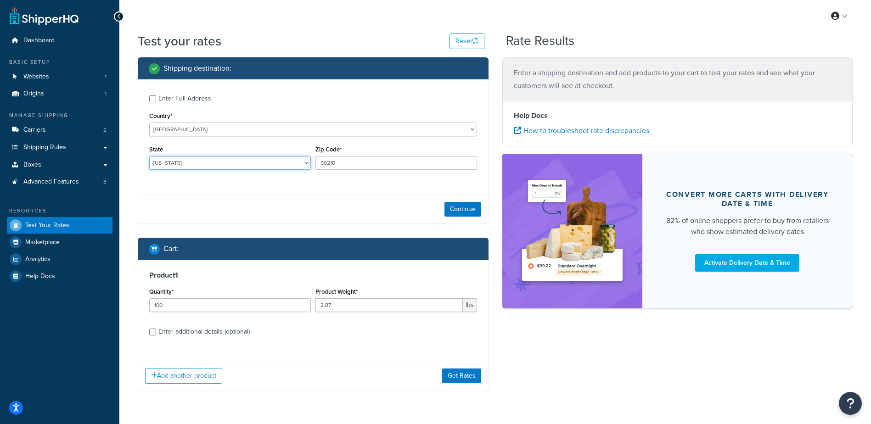
click at [179, 161] on select "[US_STATE] [US_STATE] [US_STATE] [US_STATE] [US_STATE] Armed Forces Americas Ar…" at bounding box center [230, 163] width 162 height 14
select select "WI"
click at [149, 156] on select "[US_STATE] [US_STATE] [US_STATE] [US_STATE] [US_STATE] Armed Forces Americas Ar…" at bounding box center [230, 163] width 162 height 14
click at [371, 163] on input "90210" at bounding box center [397, 163] width 162 height 14
drag, startPoint x: 345, startPoint y: 161, endPoint x: 215, endPoint y: 153, distance: 130.7
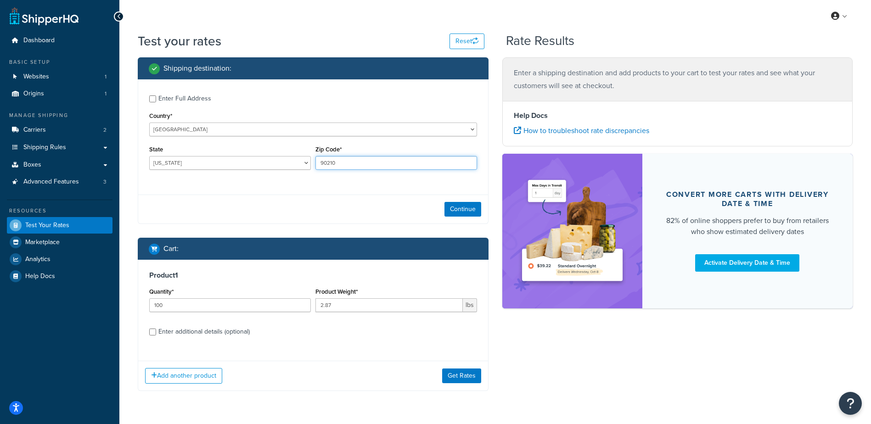
click at [215, 154] on div "State [US_STATE] [US_STATE] [US_STATE] [US_STATE] [US_STATE] Armed Forces Ameri…" at bounding box center [313, 160] width 333 height 34
type input "54211"
click at [466, 202] on div "Continue" at bounding box center [313, 209] width 350 height 29
drag, startPoint x: 467, startPoint y: 206, endPoint x: 472, endPoint y: 219, distance: 13.8
click at [467, 206] on button "Continue" at bounding box center [463, 209] width 37 height 15
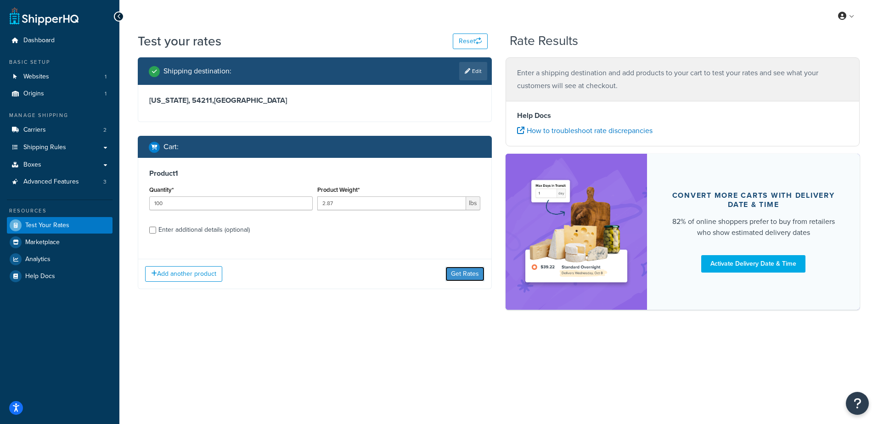
click at [459, 274] on button "Get Rates" at bounding box center [465, 274] width 39 height 15
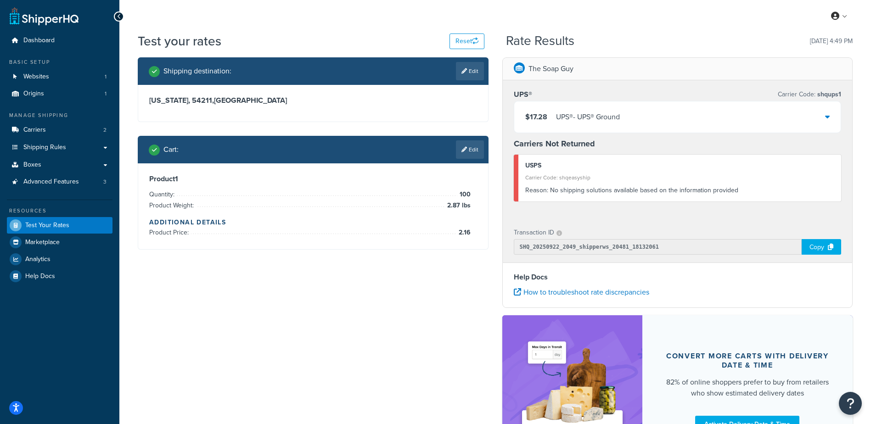
click at [636, 113] on div "$17.28 UPS® - UPS® Ground" at bounding box center [677, 117] width 327 height 31
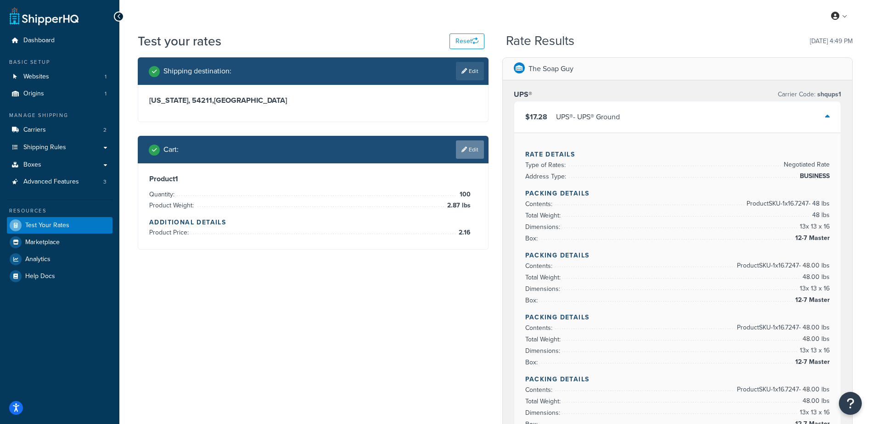
click at [468, 151] on link "Edit" at bounding box center [470, 150] width 28 height 18
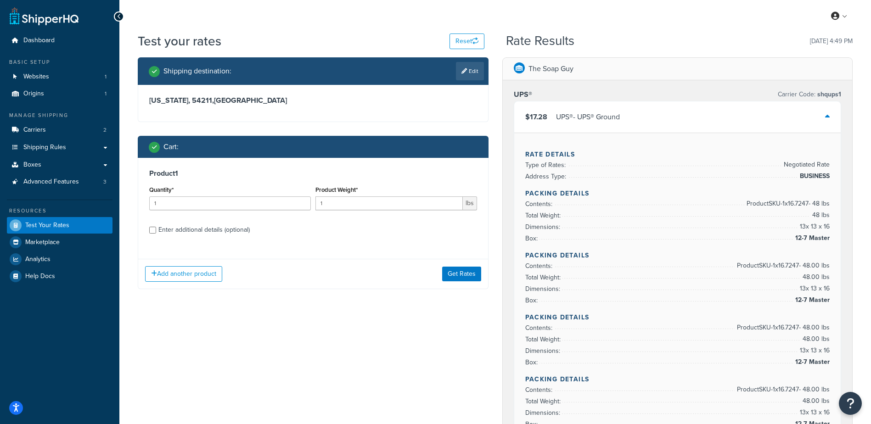
click at [167, 230] on div "Enter additional details (optional)" at bounding box center [203, 230] width 91 height 13
click at [156, 230] on input "Enter additional details (optional)" at bounding box center [152, 230] width 7 height 7
checkbox input "true"
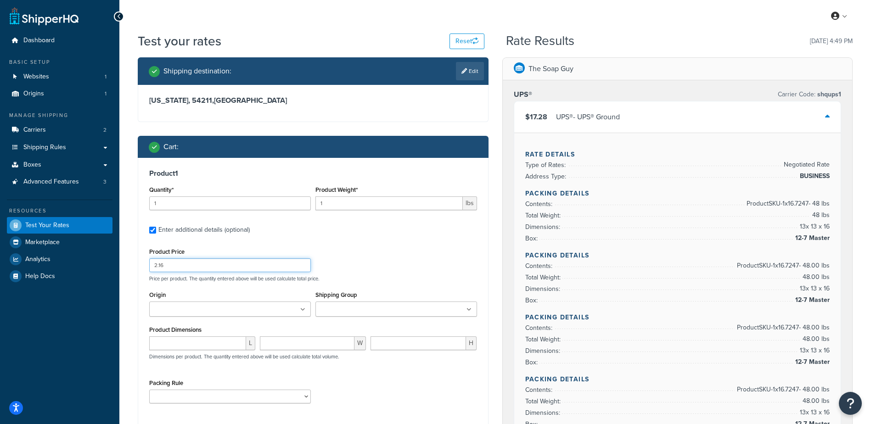
drag, startPoint x: 185, startPoint y: 270, endPoint x: 115, endPoint y: 265, distance: 69.5
drag, startPoint x: 408, startPoint y: 246, endPoint x: 296, endPoint y: 253, distance: 112.3
click at [408, 246] on div "Product Price Price per product. The quantity entered above will be used calcul…" at bounding box center [313, 264] width 333 height 36
click at [174, 232] on div "Enter additional details (optional)" at bounding box center [203, 230] width 91 height 13
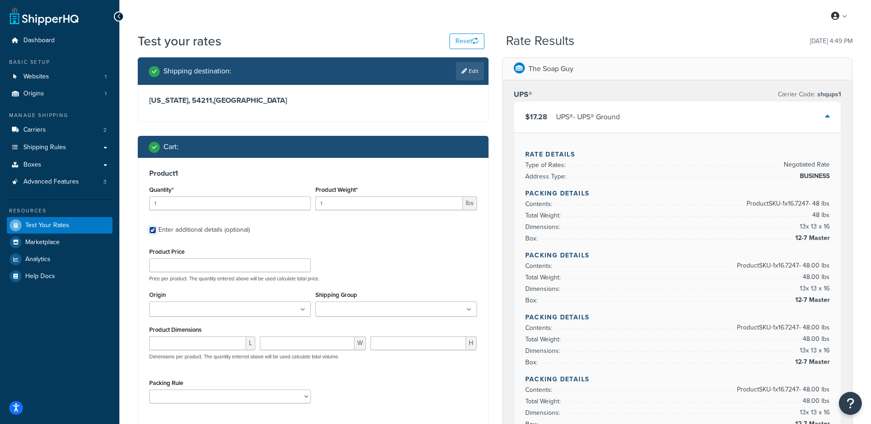
click at [156, 232] on input "Enter additional details (optional)" at bounding box center [152, 230] width 7 height 7
checkbox input "false"
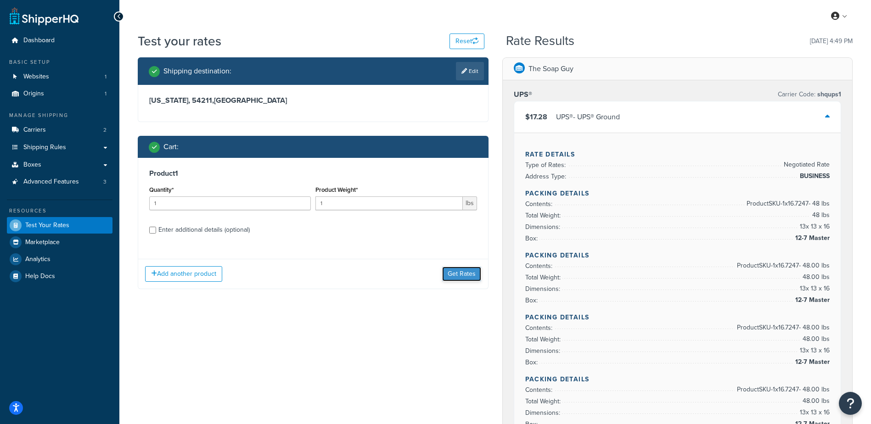
click at [466, 269] on button "Get Rates" at bounding box center [461, 274] width 39 height 15
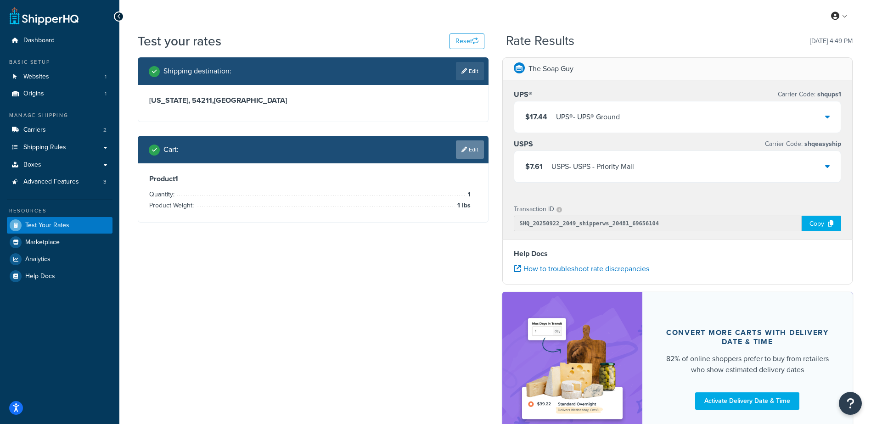
click at [474, 150] on link "Edit" at bounding box center [470, 150] width 28 height 18
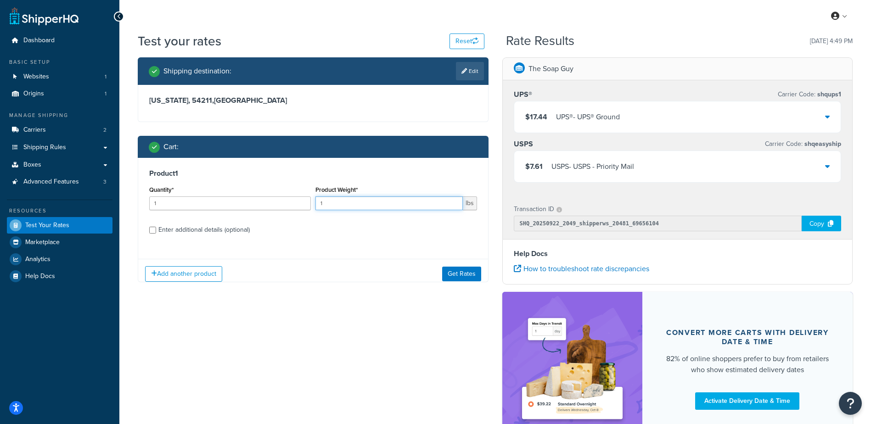
drag, startPoint x: 372, startPoint y: 204, endPoint x: 158, endPoint y: 186, distance: 215.2
click at [155, 190] on div "Quantity* 1 Product Weight* 1 lbs" at bounding box center [313, 201] width 333 height 34
type input "2.87"
click at [178, 211] on div "Quantity* 1" at bounding box center [230, 201] width 166 height 34
click at [175, 207] on input "1" at bounding box center [230, 204] width 162 height 14
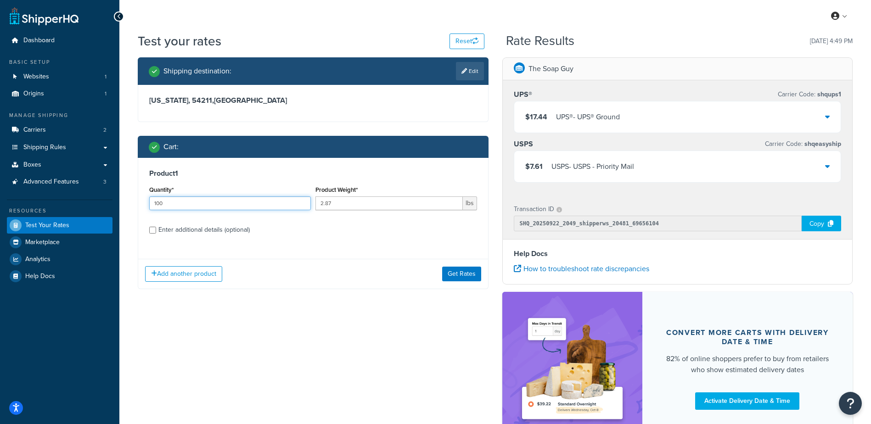
type input "100"
click at [181, 229] on div "Enter additional details (optional)" at bounding box center [203, 230] width 91 height 13
click at [156, 229] on input "Enter additional details (optional)" at bounding box center [152, 230] width 7 height 7
checkbox input "true"
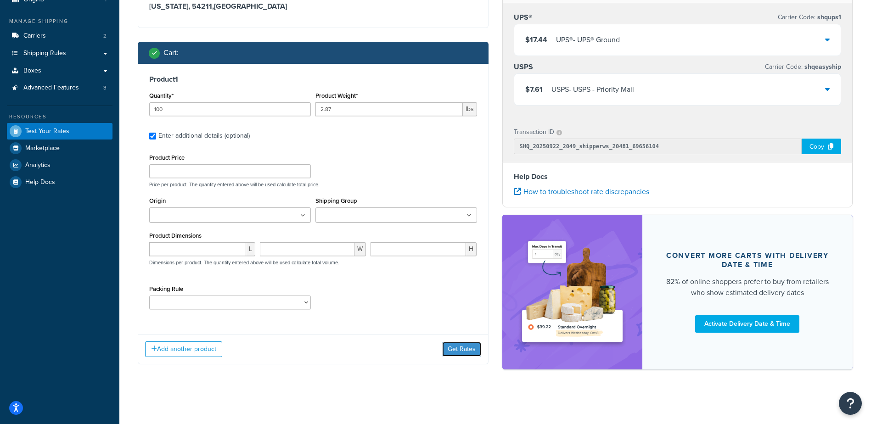
click at [464, 347] on button "Get Rates" at bounding box center [461, 349] width 39 height 15
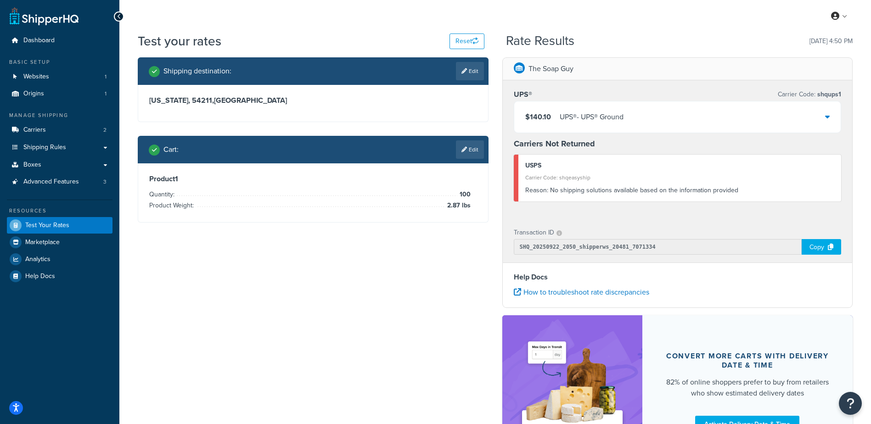
click at [686, 110] on div "$140.10 UPS® - UPS® Ground" at bounding box center [677, 117] width 327 height 31
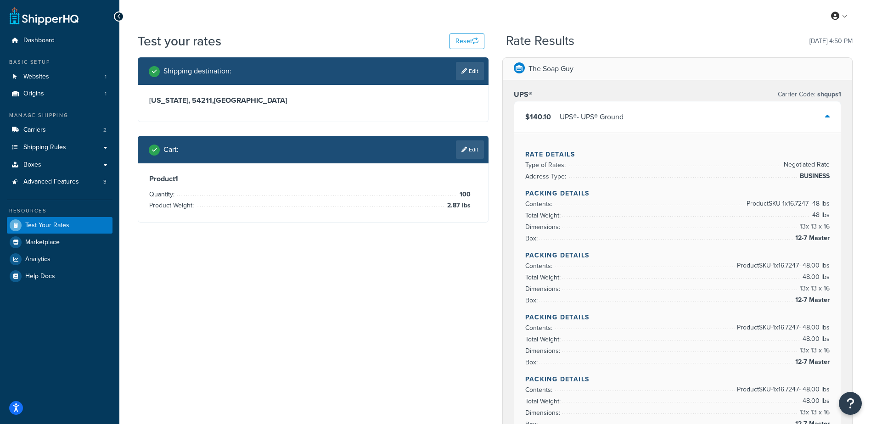
click at [686, 109] on div "$140.10 UPS® - UPS® Ground" at bounding box center [677, 117] width 327 height 31
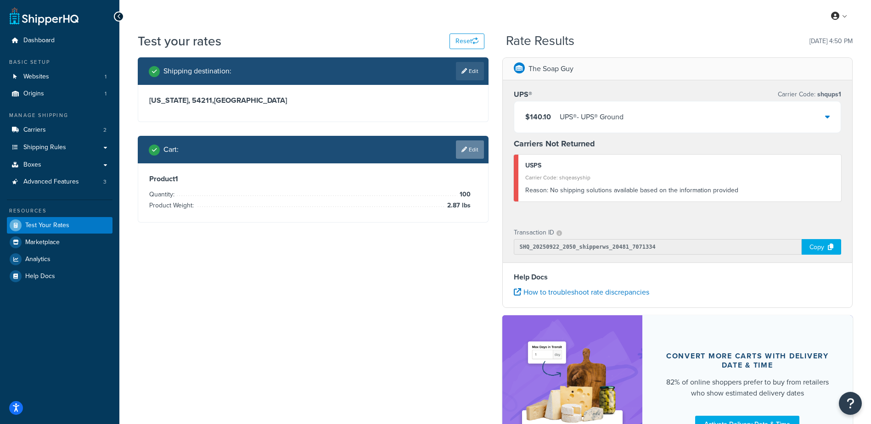
click at [477, 149] on link "Edit" at bounding box center [470, 150] width 28 height 18
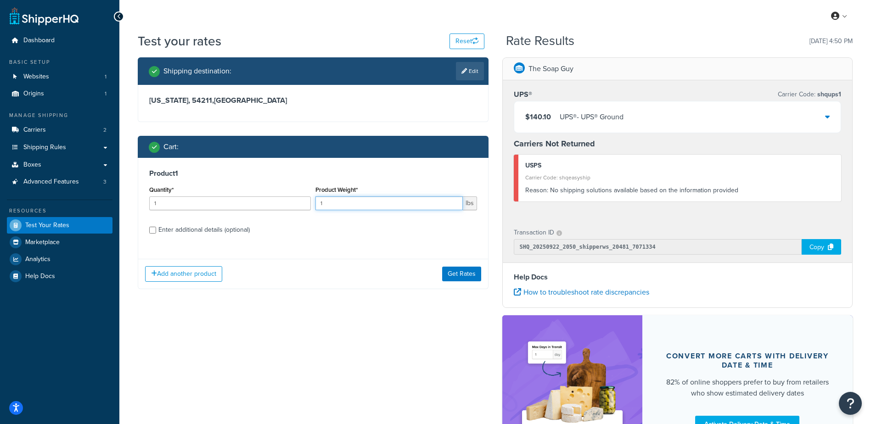
drag, startPoint x: 249, startPoint y: 197, endPoint x: 217, endPoint y: 203, distance: 32.2
click at [220, 202] on div "Quantity* 1 Product Weight* 1 lbs" at bounding box center [313, 201] width 333 height 34
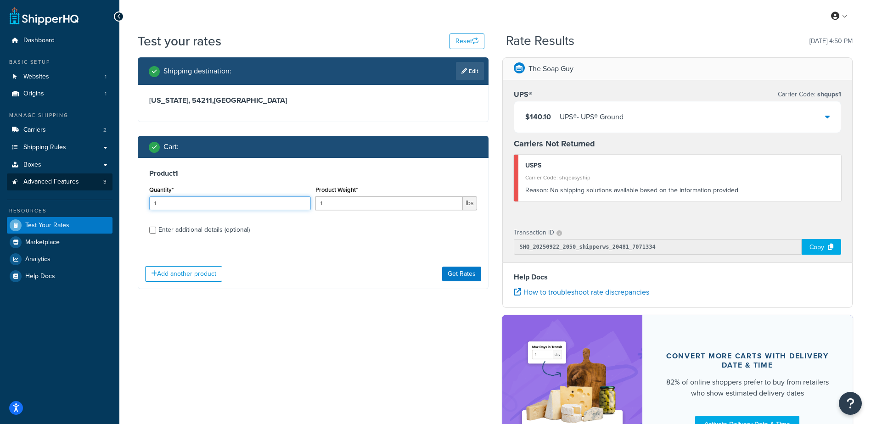
drag, startPoint x: 232, startPoint y: 204, endPoint x: 83, endPoint y: 189, distance: 150.0
click at [83, 189] on div "Dashboard Basic Setup Websites 1 Origins 1 Manage Shipping Carriers 2 Shipping …" at bounding box center [435, 262] width 871 height 525
type input "100"
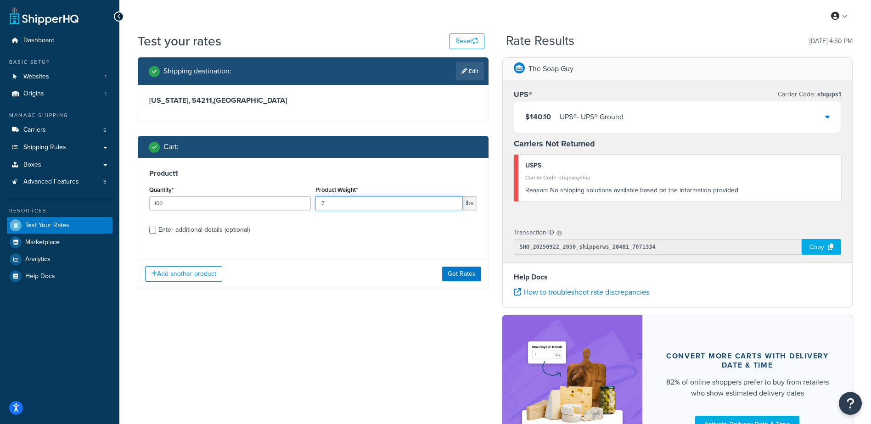
type input ".7"
click at [296, 232] on label "Enter additional details (optional)" at bounding box center [317, 229] width 319 height 15
click at [156, 232] on input "Enter additional details (optional)" at bounding box center [152, 230] width 7 height 7
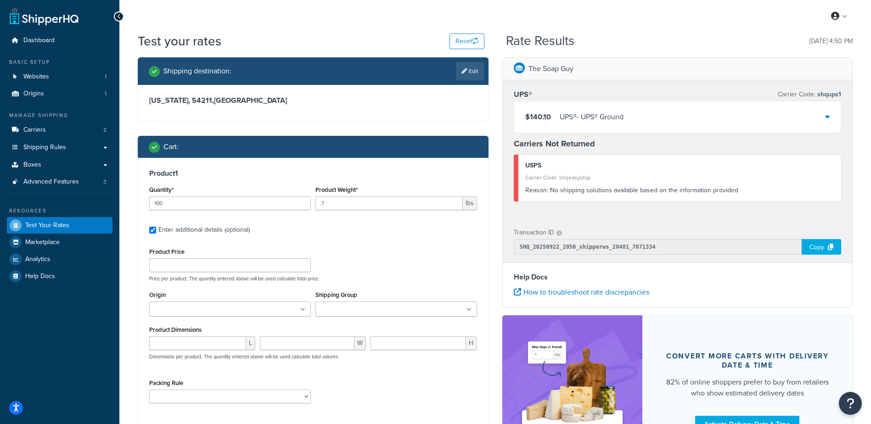
click at [219, 226] on div "Enter additional details (optional)" at bounding box center [203, 230] width 91 height 13
click at [156, 227] on input "Enter additional details (optional)" at bounding box center [152, 230] width 7 height 7
checkbox input "false"
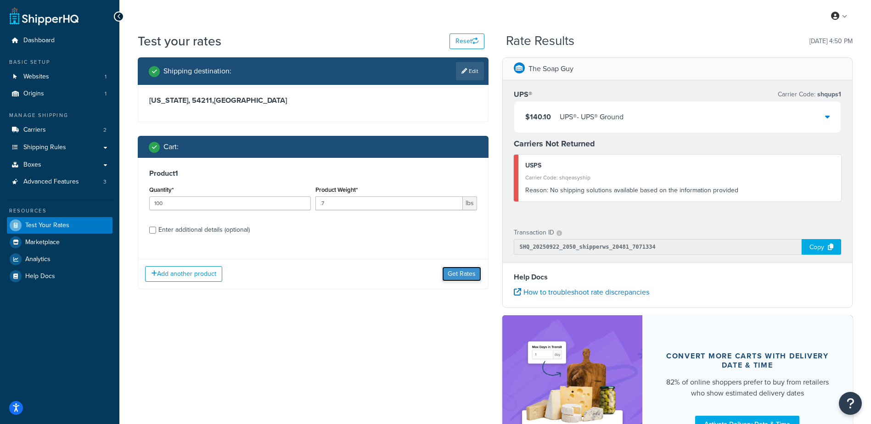
click at [459, 277] on button "Get Rates" at bounding box center [461, 274] width 39 height 15
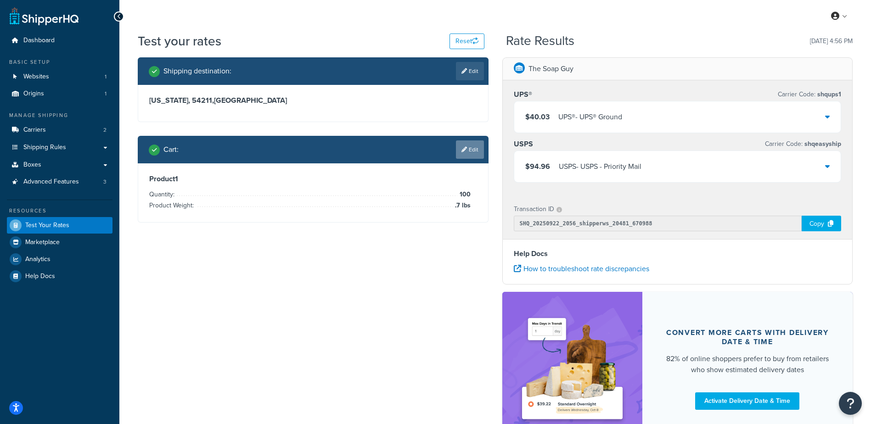
click at [479, 156] on link "Edit" at bounding box center [470, 150] width 28 height 18
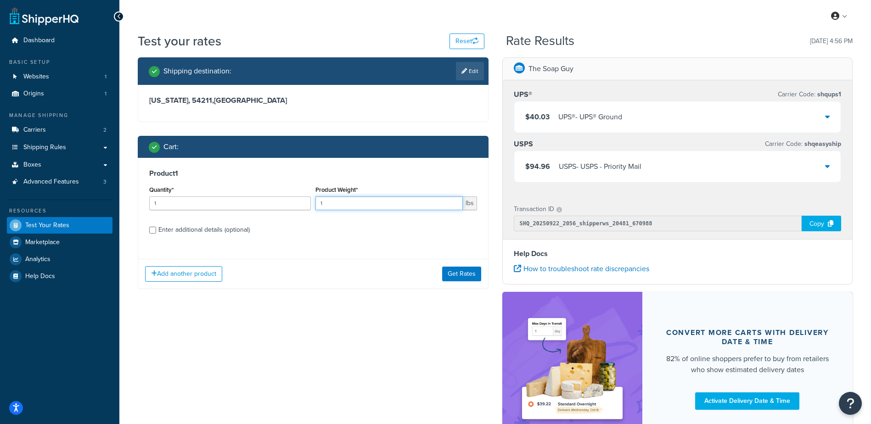
click at [339, 206] on input "1" at bounding box center [389, 204] width 147 height 14
type input ".8"
click at [460, 275] on button "Get Rates" at bounding box center [461, 274] width 39 height 15
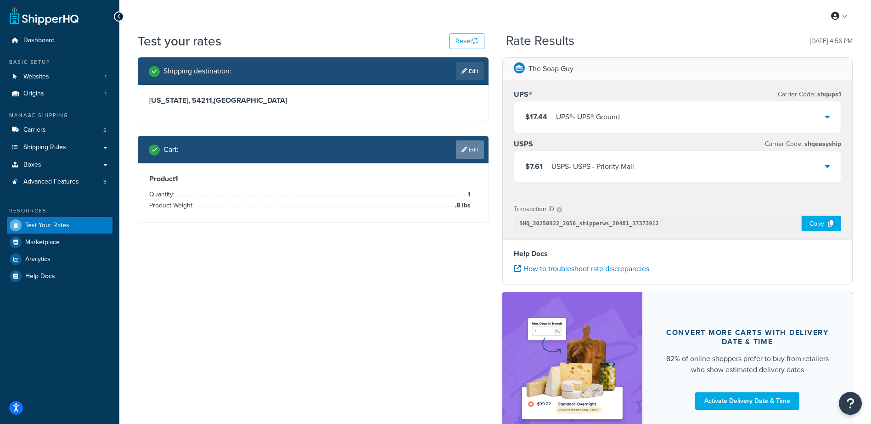
click at [471, 151] on link "Edit" at bounding box center [470, 150] width 28 height 18
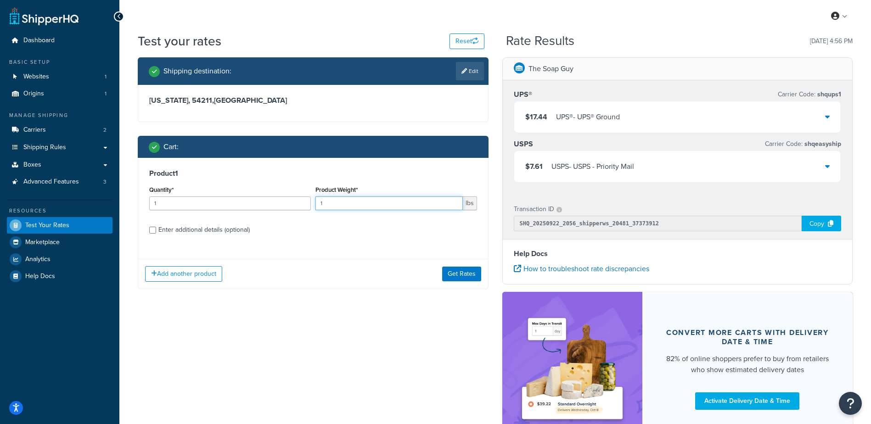
drag, startPoint x: 277, startPoint y: 206, endPoint x: 249, endPoint y: 211, distance: 28.8
click at [246, 214] on div "Quantity* 1 Product Weight* 1 lbs" at bounding box center [313, 201] width 333 height 34
type input ".8"
click at [229, 236] on div "Enter additional details (optional)" at bounding box center [203, 230] width 91 height 13
click at [156, 234] on input "Enter additional details (optional)" at bounding box center [152, 230] width 7 height 7
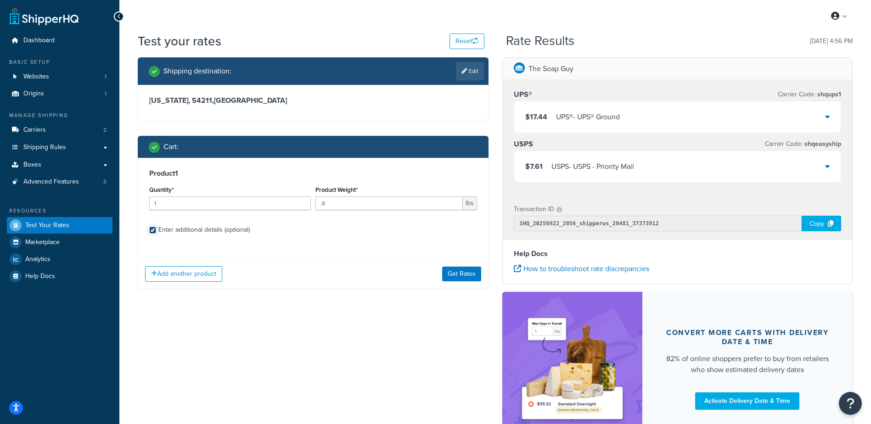
checkbox input "true"
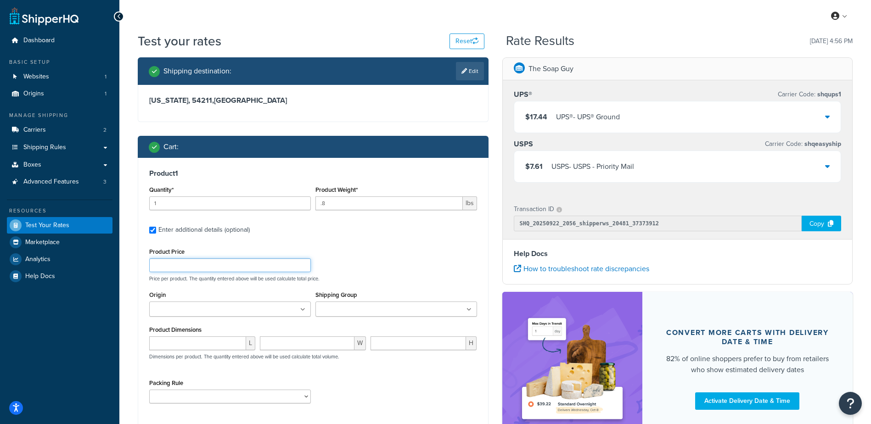
click at [204, 261] on input "Product Price" at bounding box center [230, 266] width 162 height 14
type input "0"
click at [382, 243] on div "Product 1 Quantity* 1 Product Weight* .8 lbs Enter additional details (optional…" at bounding box center [313, 290] width 350 height 264
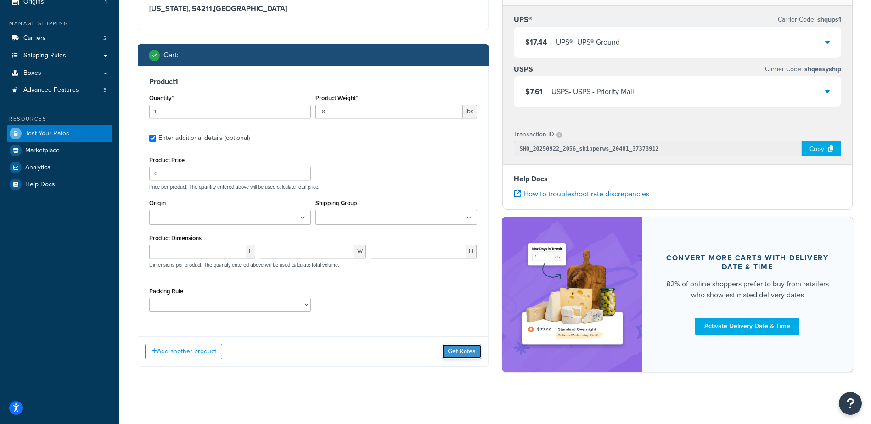
click at [460, 353] on button "Get Rates" at bounding box center [461, 351] width 39 height 15
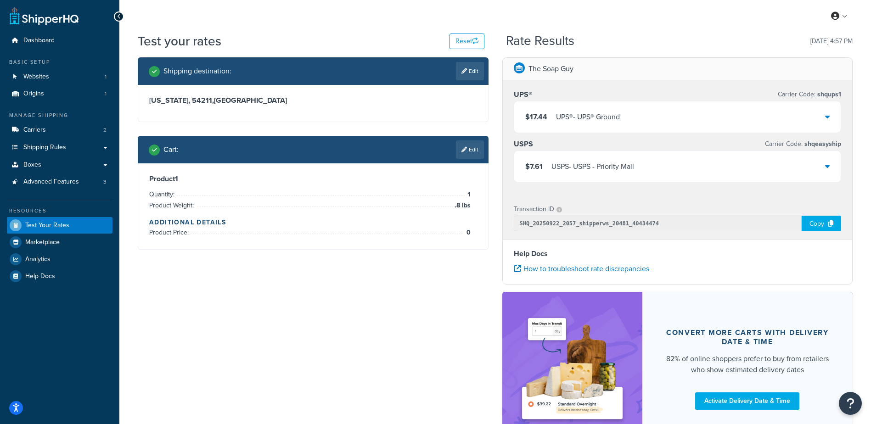
click at [604, 119] on div "UPS® - UPS® Ground" at bounding box center [588, 117] width 64 height 13
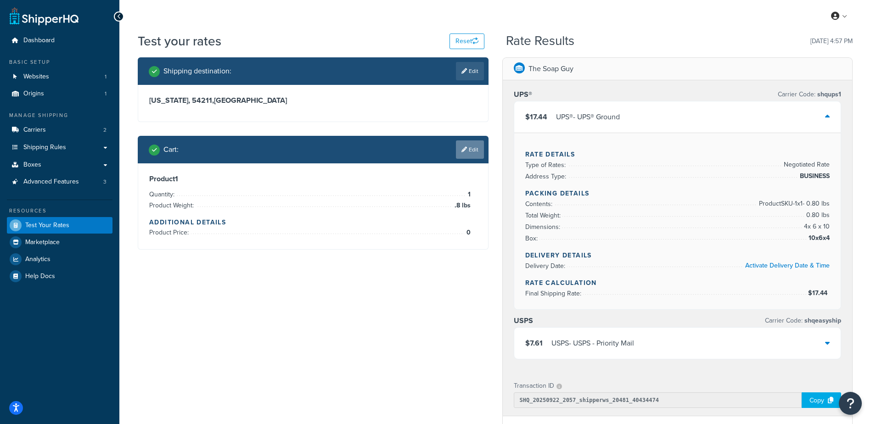
click at [472, 153] on link "Edit" at bounding box center [470, 150] width 28 height 18
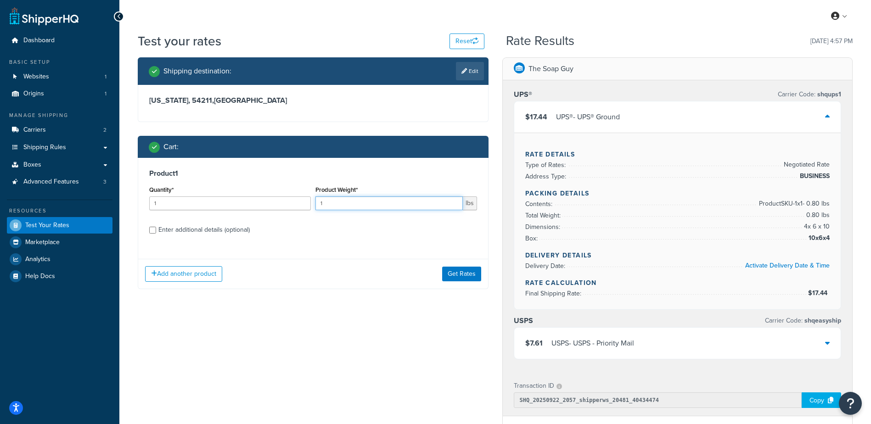
click at [356, 203] on input "1" at bounding box center [389, 204] width 147 height 14
click at [195, 231] on div "Enter additional details (optional)" at bounding box center [203, 230] width 91 height 13
click at [156, 231] on input "Enter additional details (optional)" at bounding box center [152, 230] width 7 height 7
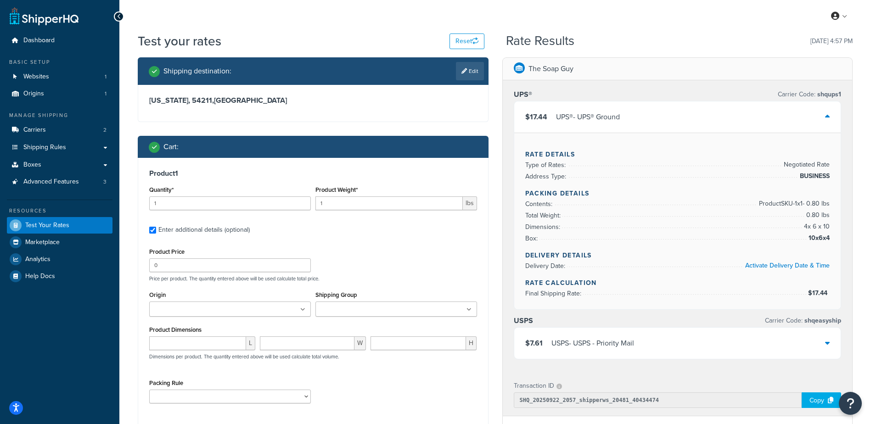
click at [196, 231] on div "Enter additional details (optional)" at bounding box center [203, 230] width 91 height 13
click at [156, 231] on input "Enter additional details (optional)" at bounding box center [152, 230] width 7 height 7
checkbox input "false"
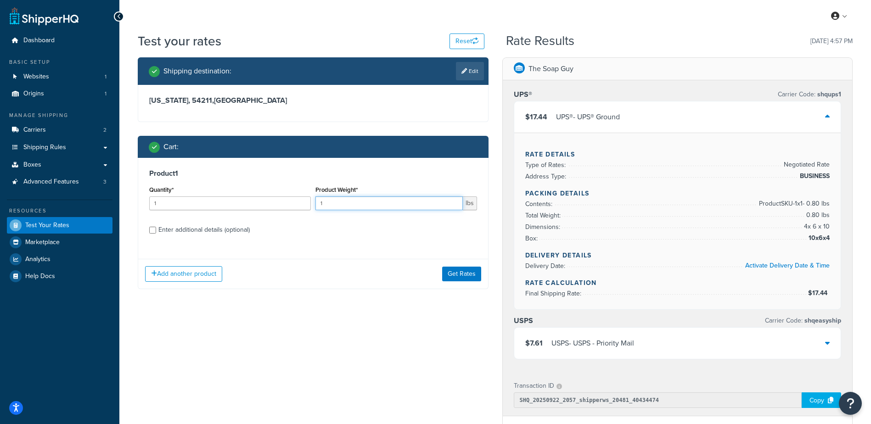
click at [361, 208] on input "1" at bounding box center [389, 204] width 147 height 14
type input "100"
click at [361, 208] on input "1" at bounding box center [389, 204] width 147 height 14
drag, startPoint x: 340, startPoint y: 201, endPoint x: 284, endPoint y: 203, distance: 56.5
click at [287, 201] on div "Quantity* 100 Product Weight* 1 lbs" at bounding box center [313, 201] width 333 height 34
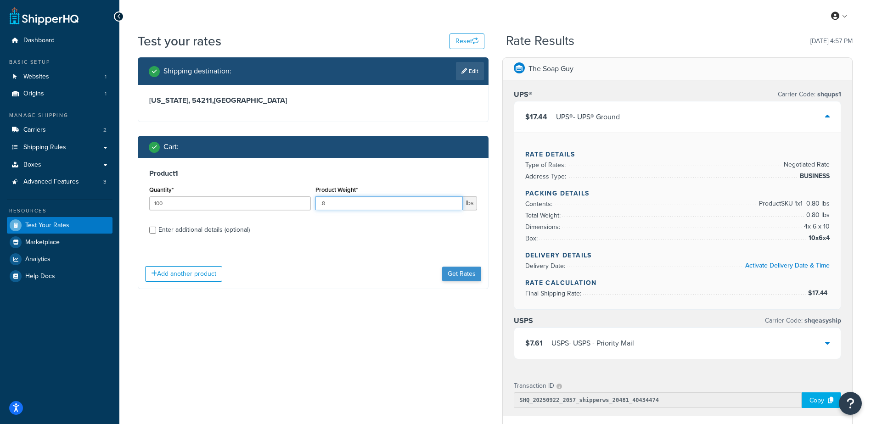
type input ".8"
click at [456, 274] on button "Get Rates" at bounding box center [461, 274] width 39 height 15
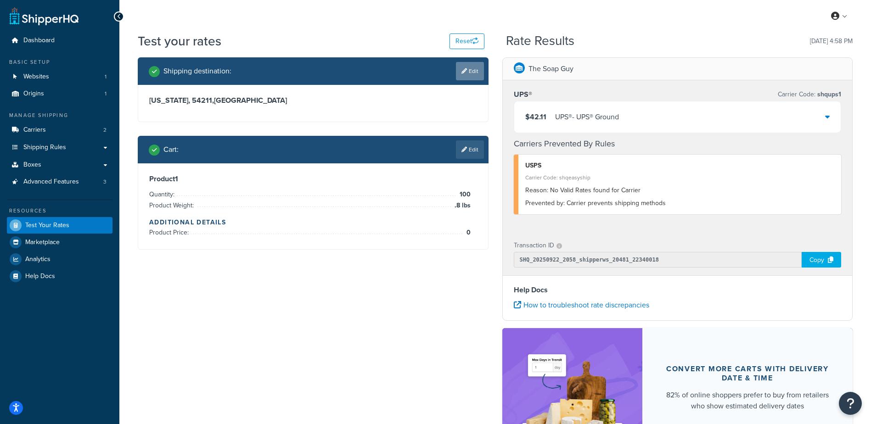
click at [466, 74] on link "Edit" at bounding box center [470, 71] width 28 height 18
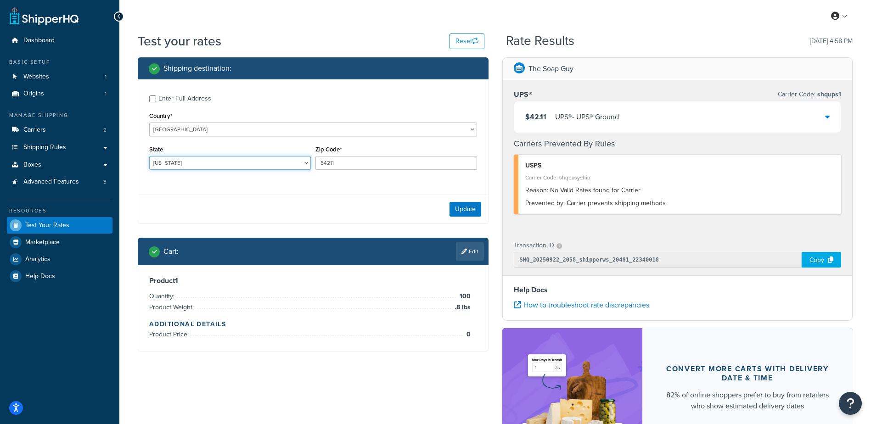
click at [186, 168] on select "[US_STATE] [US_STATE] [US_STATE] [US_STATE] [US_STATE] Armed Forces Americas Ar…" at bounding box center [230, 163] width 162 height 14
select select "CA"
click at [149, 156] on select "[US_STATE] [US_STATE] [US_STATE] [US_STATE] [US_STATE] Armed Forces Americas Ar…" at bounding box center [230, 163] width 162 height 14
type input "90210"
click at [465, 205] on button "Update" at bounding box center [466, 209] width 32 height 15
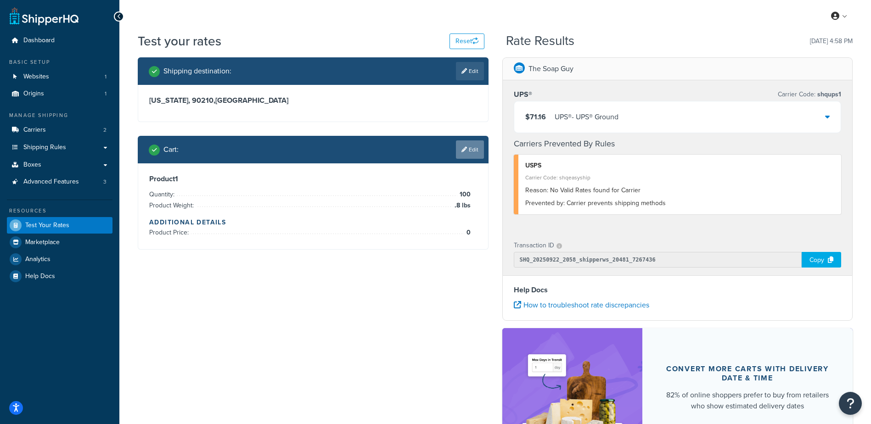
click at [474, 146] on link "Edit" at bounding box center [470, 150] width 28 height 18
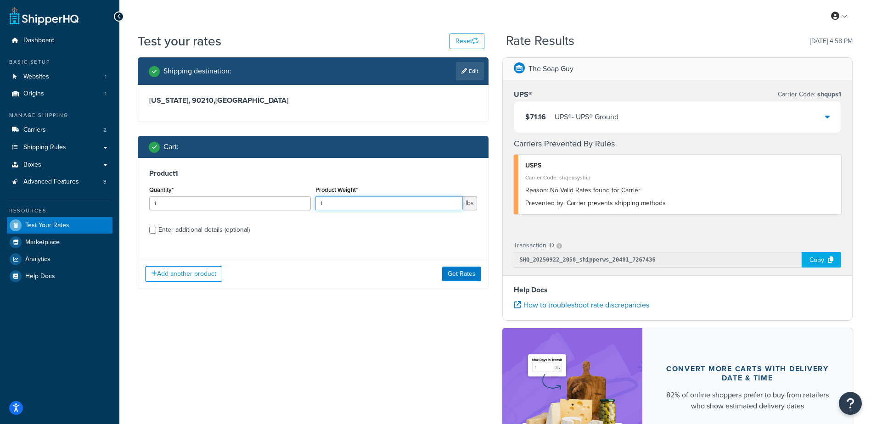
drag, startPoint x: 310, startPoint y: 195, endPoint x: 249, endPoint y: 188, distance: 61.4
click at [246, 187] on div "Quantity* 1 Product Weight* 1 lbs" at bounding box center [313, 201] width 333 height 34
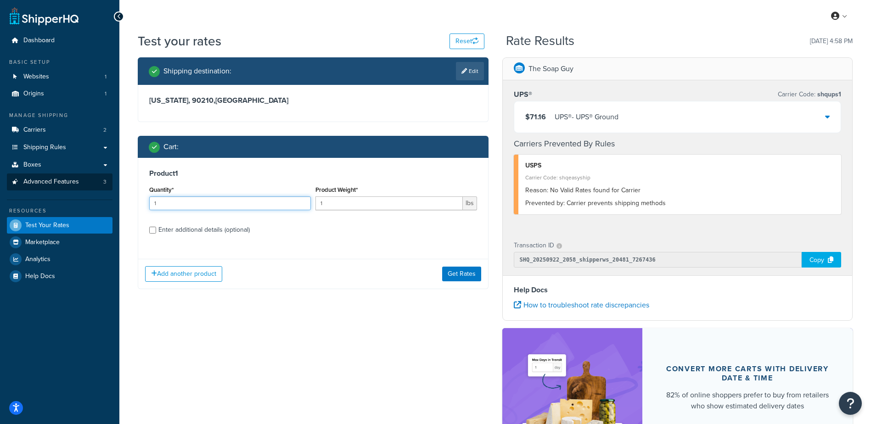
drag, startPoint x: 214, startPoint y: 204, endPoint x: 90, endPoint y: 178, distance: 126.2
click at [90, 178] on div "Dashboard Basic Setup Websites 1 Origins 1 Manage Shipping Carriers 2 Shipping …" at bounding box center [435, 269] width 871 height 538
type input "100"
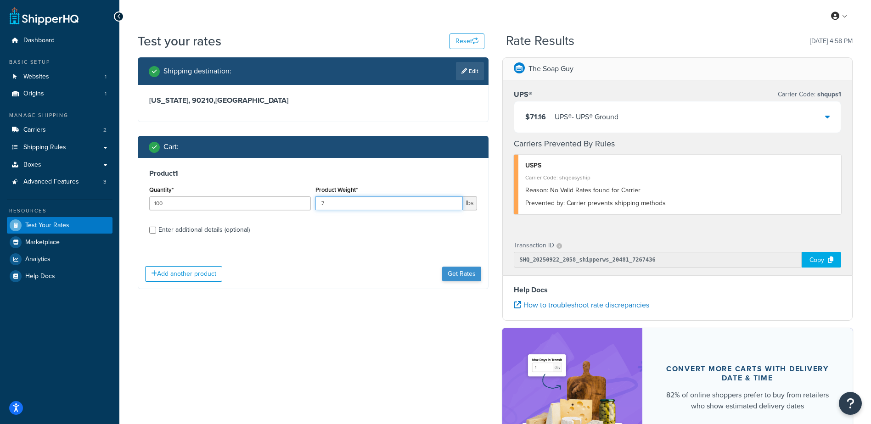
type input ".7"
click at [457, 276] on button "Get Rates" at bounding box center [461, 274] width 39 height 15
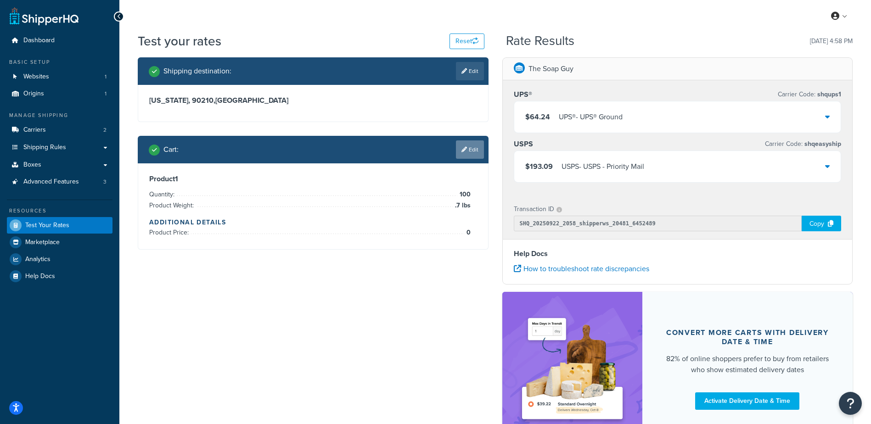
click at [469, 155] on link "Edit" at bounding box center [470, 150] width 28 height 18
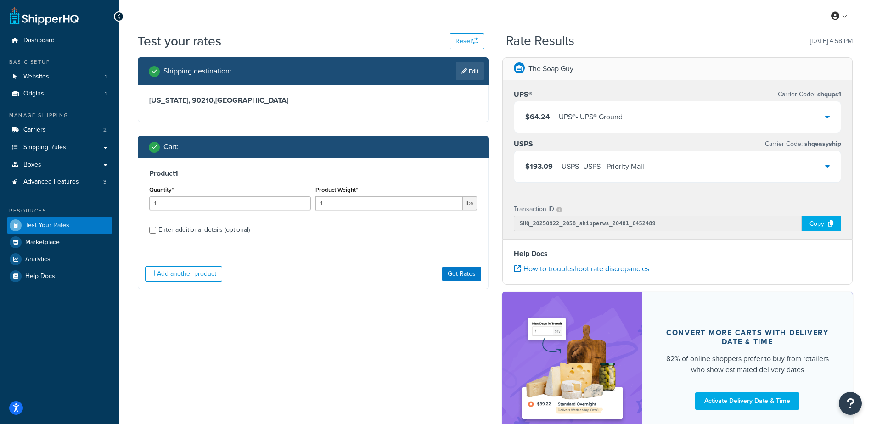
drag, startPoint x: 358, startPoint y: 211, endPoint x: 330, endPoint y: 197, distance: 31.6
click at [330, 197] on div "Product Weight* 1 lbs" at bounding box center [396, 201] width 166 height 34
drag, startPoint x: 218, startPoint y: 200, endPoint x: 47, endPoint y: 172, distance: 173.1
click at [46, 174] on div "Dashboard Basic Setup Websites 1 Origins 1 Manage Shipping Carriers 2 Shipping …" at bounding box center [435, 251] width 871 height 502
type input "100"
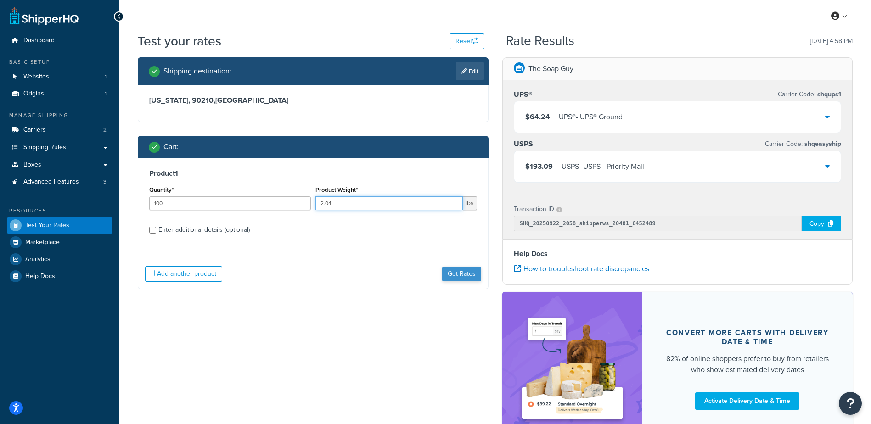
type input "2.04"
click at [472, 274] on button "Get Rates" at bounding box center [461, 274] width 39 height 15
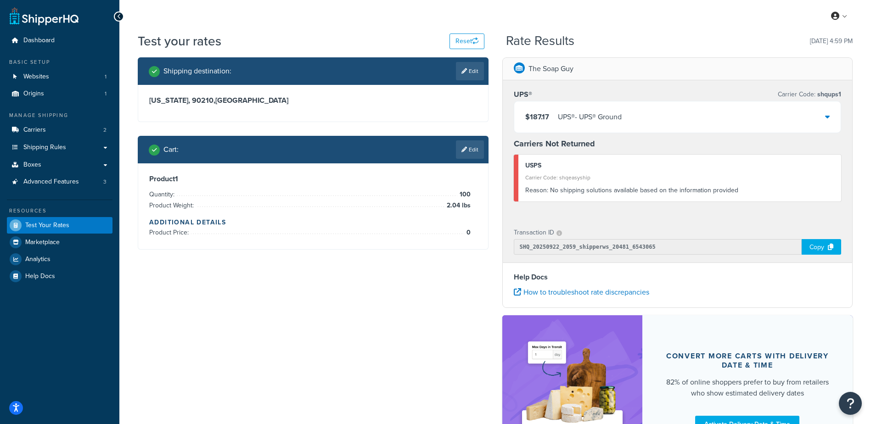
click at [465, 148] on icon at bounding box center [465, 150] width 6 height 6
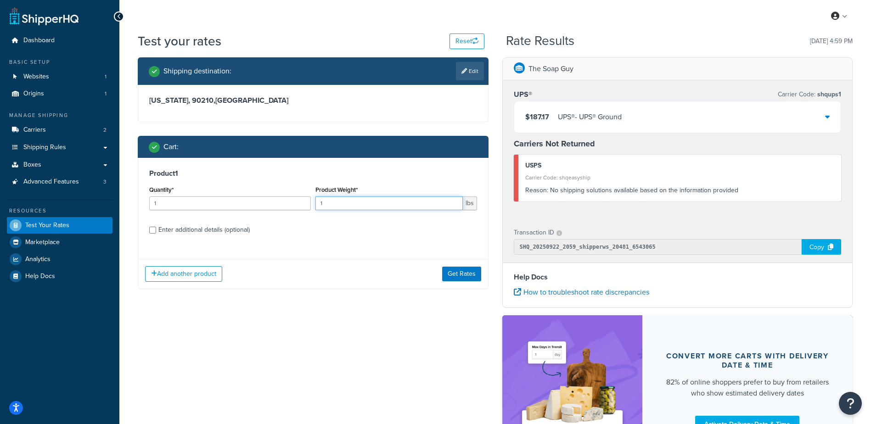
drag, startPoint x: 347, startPoint y: 205, endPoint x: 331, endPoint y: 200, distance: 17.3
click at [331, 200] on input "1" at bounding box center [389, 204] width 147 height 14
drag, startPoint x: 260, startPoint y: 206, endPoint x: 60, endPoint y: 199, distance: 199.5
click at [60, 199] on div "Dashboard Basic Setup Websites 1 Origins 1 Manage Shipping Carriers 2 Shipping …" at bounding box center [435, 262] width 871 height 525
type input "100"
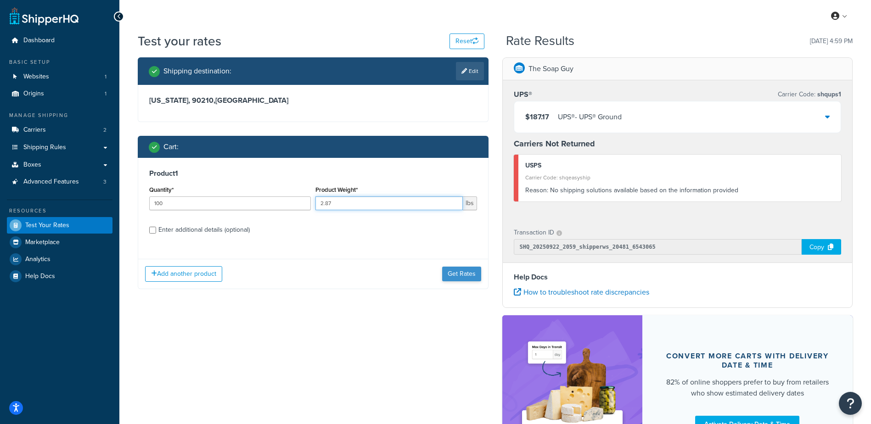
type input "2.87"
click at [448, 277] on button "Get Rates" at bounding box center [461, 274] width 39 height 15
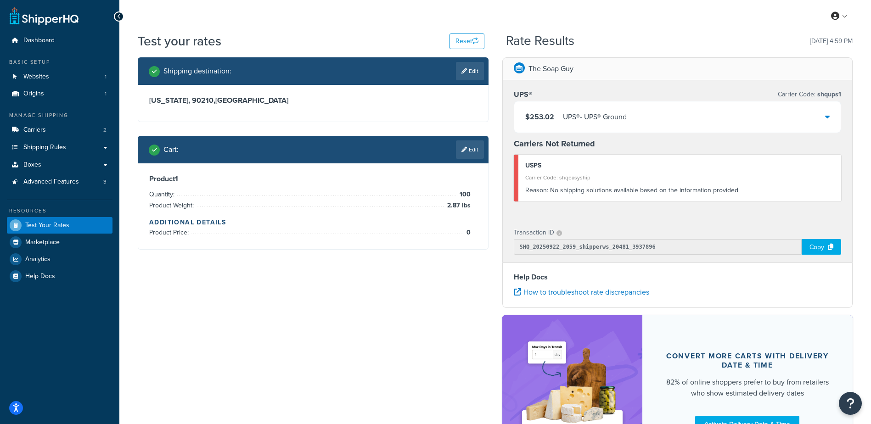
click at [619, 122] on div "UPS® - UPS® Ground" at bounding box center [595, 117] width 64 height 13
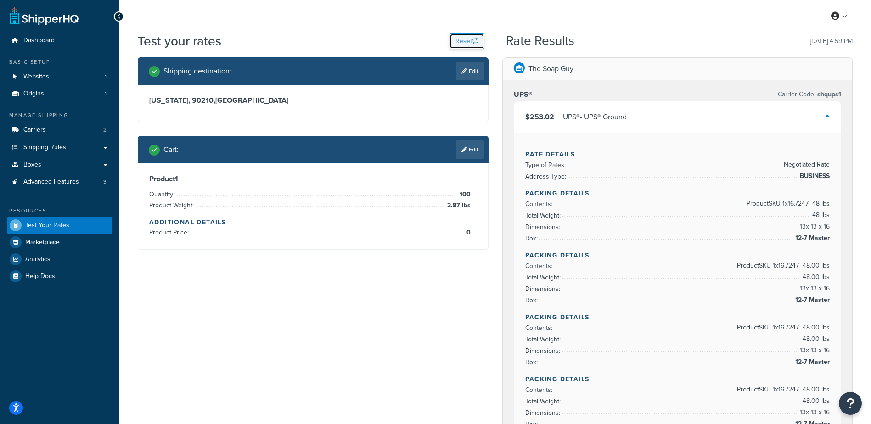
click at [470, 40] on button "Reset" at bounding box center [467, 42] width 35 height 16
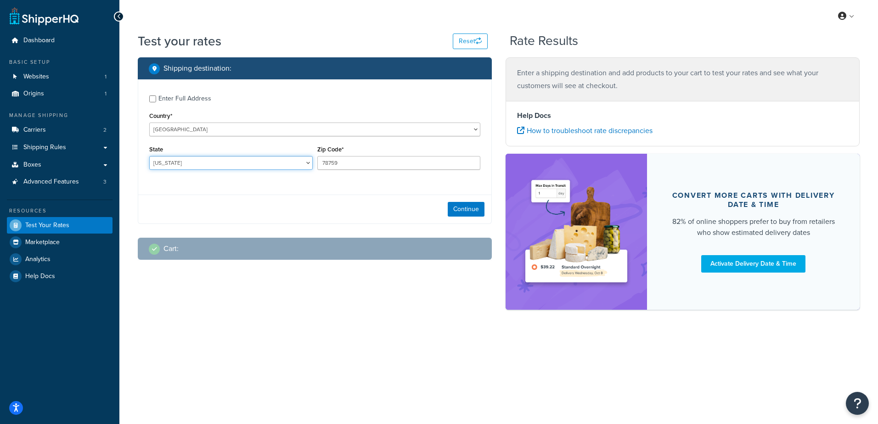
click at [206, 168] on select "[US_STATE] [US_STATE] [US_STATE] [US_STATE] [US_STATE] Armed Forces Americas Ar…" at bounding box center [231, 163] width 164 height 14
select select "CO"
click at [149, 156] on select "[US_STATE] [US_STATE] [US_STATE] [US_STATE] [US_STATE] Armed Forces Americas Ar…" at bounding box center [231, 163] width 164 height 14
type input "80204"
click at [469, 203] on button "Continue" at bounding box center [466, 209] width 37 height 15
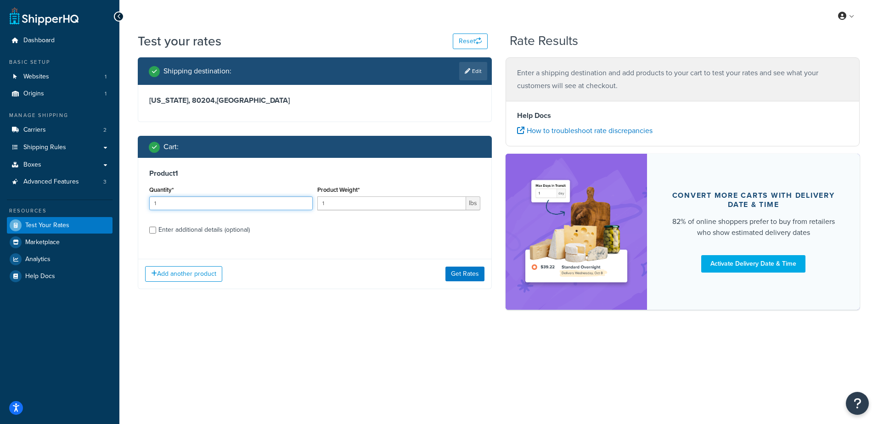
drag, startPoint x: 202, startPoint y: 201, endPoint x: 103, endPoint y: 204, distance: 98.8
click at [103, 204] on div "Dashboard Basic Setup Websites 1 Origins 1 Manage Shipping Carriers 2 Shipping …" at bounding box center [439, 212] width 878 height 424
type input "100"
type input "2.87"
click at [469, 281] on button "Get Rates" at bounding box center [465, 274] width 39 height 15
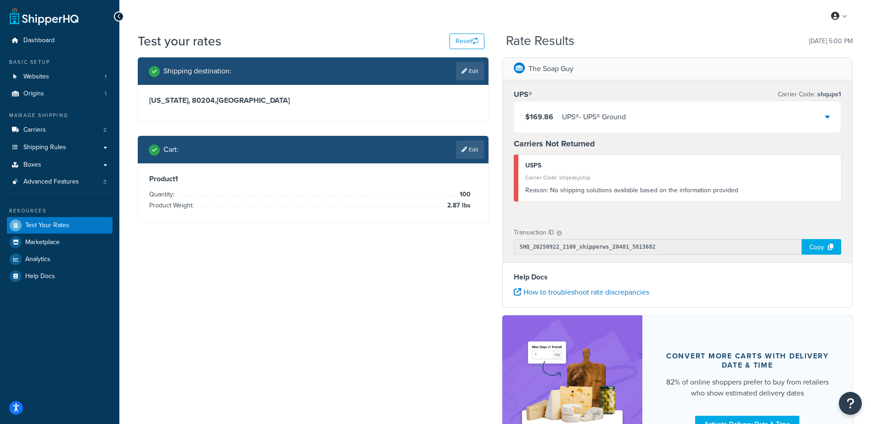
click at [749, 110] on div "$169.86 UPS® - UPS® Ground" at bounding box center [677, 117] width 327 height 31
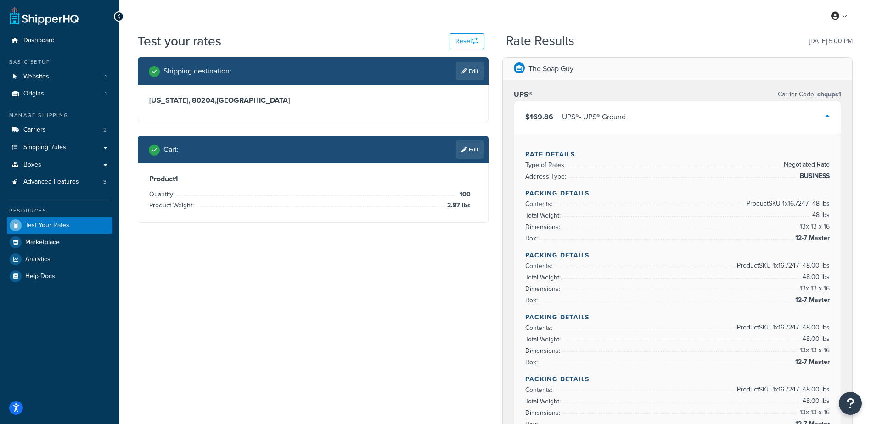
click at [749, 111] on div "$169.86 UPS® - UPS® Ground" at bounding box center [677, 117] width 327 height 31
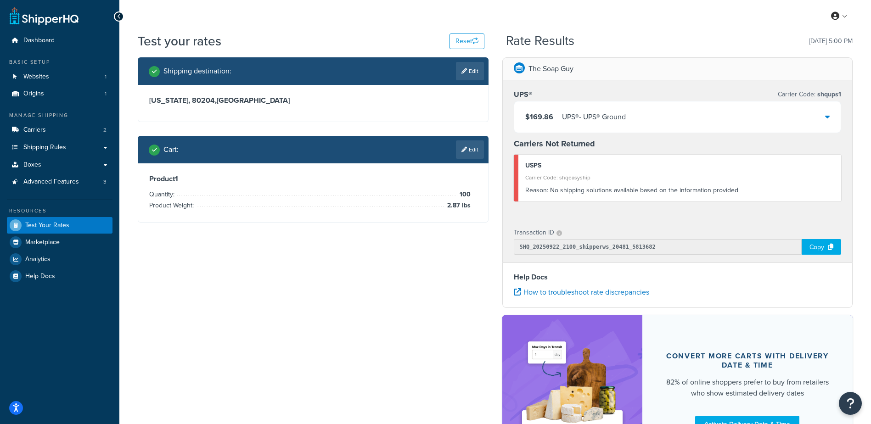
click at [721, 119] on div "$169.86 UPS® - UPS® Ground" at bounding box center [677, 117] width 327 height 31
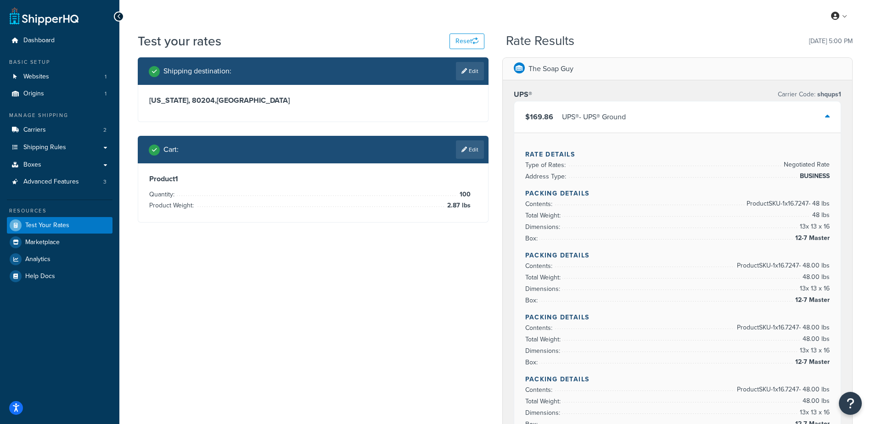
click at [721, 119] on div "$169.86 UPS® - UPS® Ground" at bounding box center [677, 117] width 327 height 31
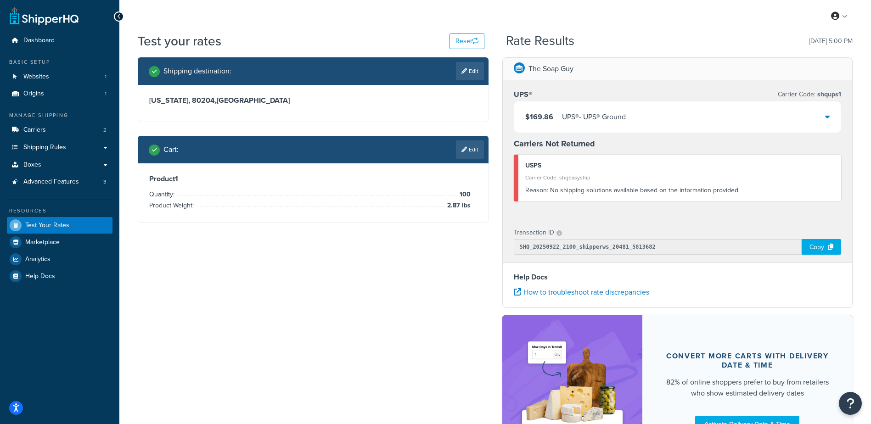
click at [472, 69] on link "Edit" at bounding box center [470, 71] width 28 height 18
select select "CO"
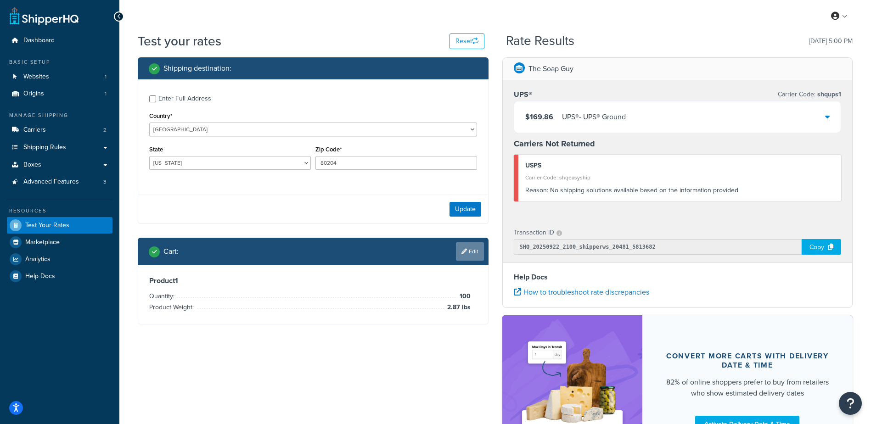
click at [466, 256] on link "Edit" at bounding box center [470, 252] width 28 height 18
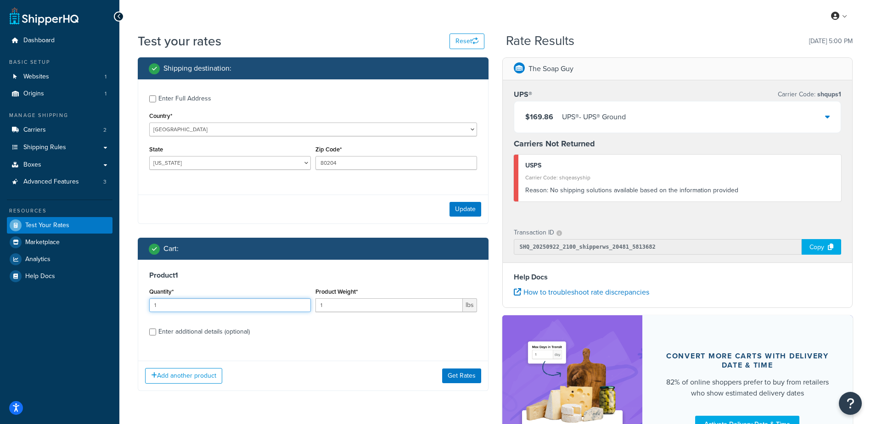
drag, startPoint x: 165, startPoint y: 305, endPoint x: 61, endPoint y: 294, distance: 104.8
click at [52, 302] on div "Dashboard Basic Setup Websites 1 Origins 1 Manage Shipping Carriers 2 Shipping …" at bounding box center [435, 262] width 871 height 525
type input "100"
type input "2.04"
click at [472, 379] on button "Get Rates" at bounding box center [461, 376] width 39 height 15
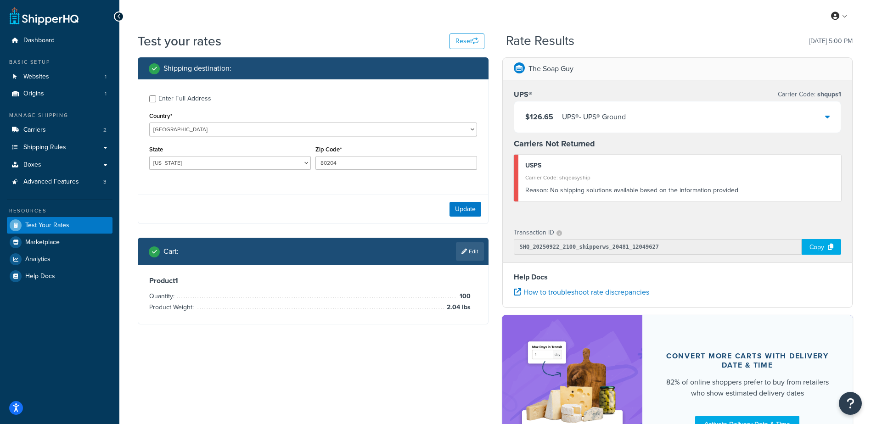
drag, startPoint x: 462, startPoint y: 251, endPoint x: 431, endPoint y: 261, distance: 32.4
click at [462, 251] on icon at bounding box center [465, 252] width 6 height 6
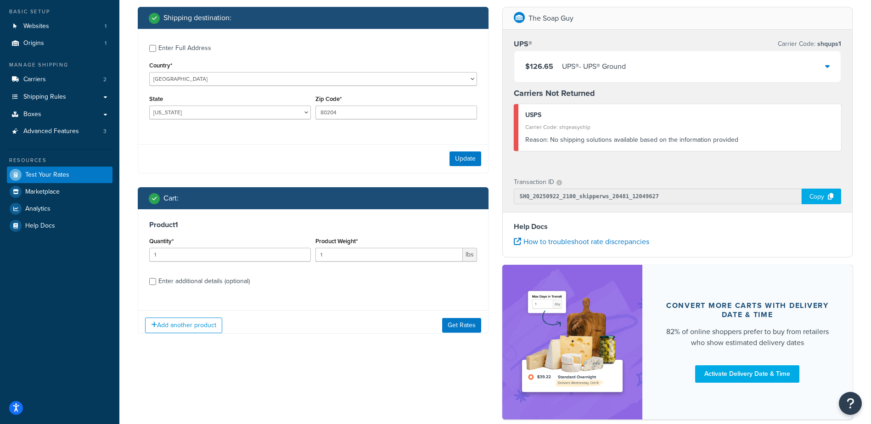
scroll to position [101, 0]
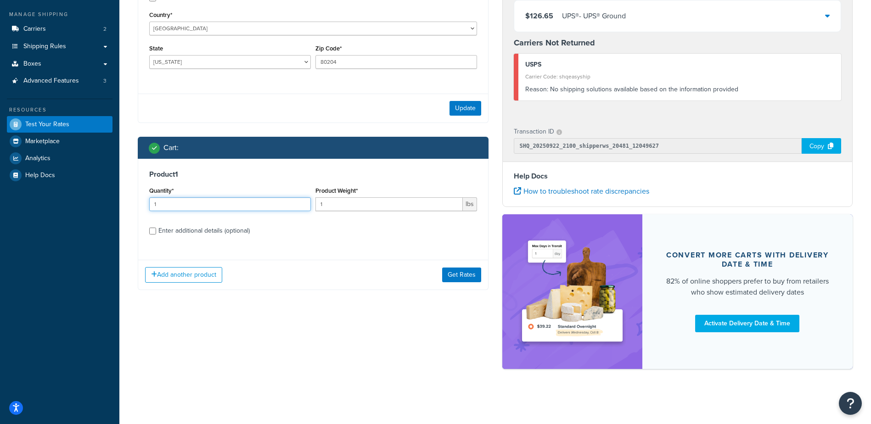
drag, startPoint x: 209, startPoint y: 198, endPoint x: 28, endPoint y: 195, distance: 180.5
click at [28, 195] on div "Dashboard Basic Setup Websites 1 Origins 1 Manage Shipping Carriers 2 Shipping …" at bounding box center [435, 161] width 871 height 525
type input "100"
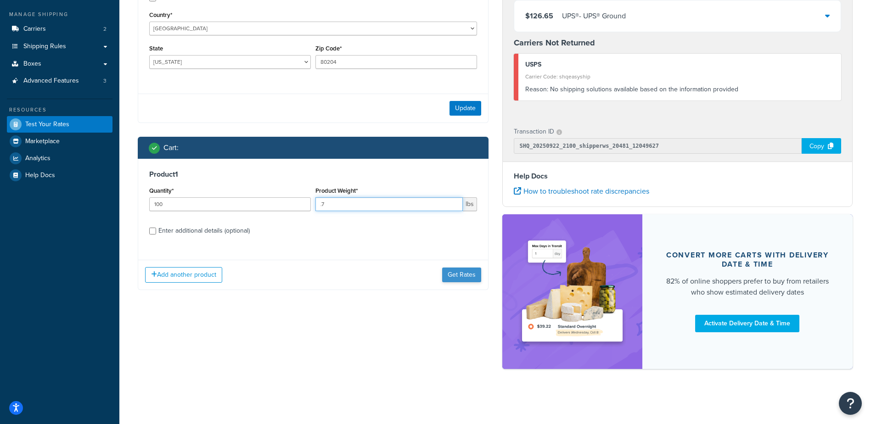
type input ".7"
click at [455, 272] on button "Get Rates" at bounding box center [461, 275] width 39 height 15
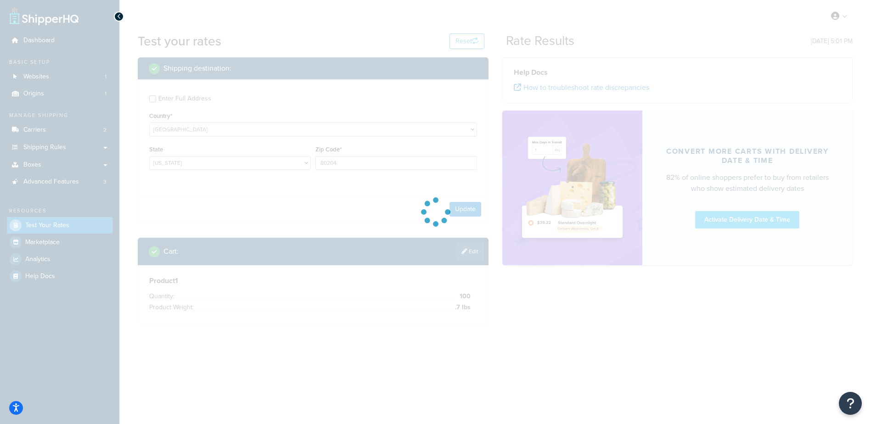
scroll to position [0, 0]
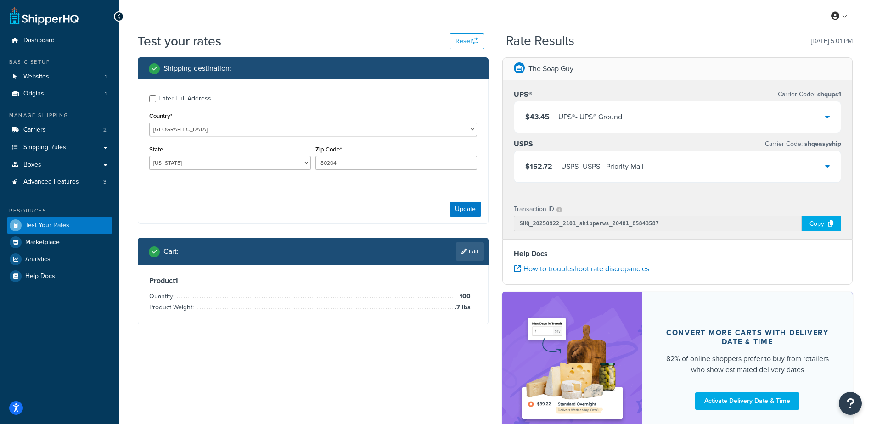
drag, startPoint x: 464, startPoint y: 252, endPoint x: 432, endPoint y: 284, distance: 45.8
click at [458, 253] on link "Edit" at bounding box center [470, 252] width 28 height 18
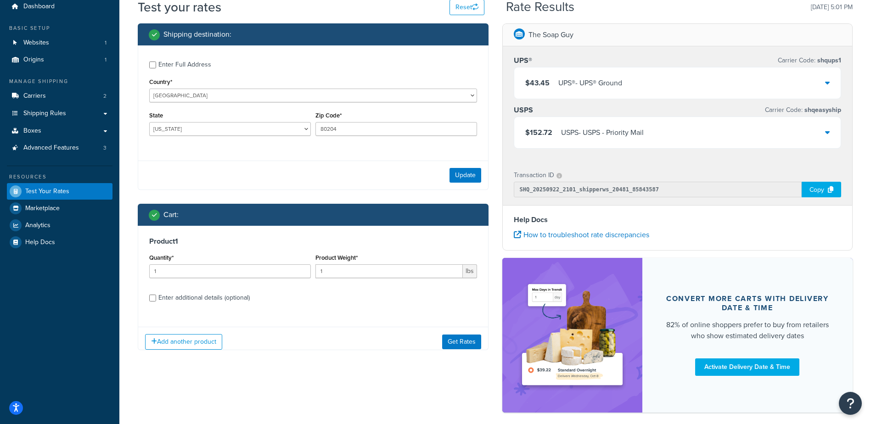
scroll to position [78, 0]
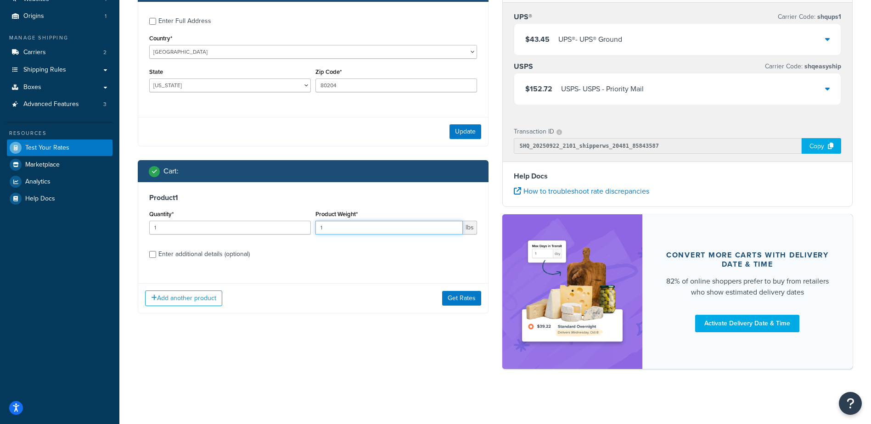
click at [346, 227] on input "1" at bounding box center [389, 228] width 147 height 14
drag, startPoint x: 251, startPoint y: 230, endPoint x: 27, endPoint y: 228, distance: 224.2
click at [25, 231] on div "Dashboard Basic Setup Websites 1 Origins 1 Manage Shipping Carriers 2 Shipping …" at bounding box center [435, 173] width 871 height 502
type input "100"
type input ".8"
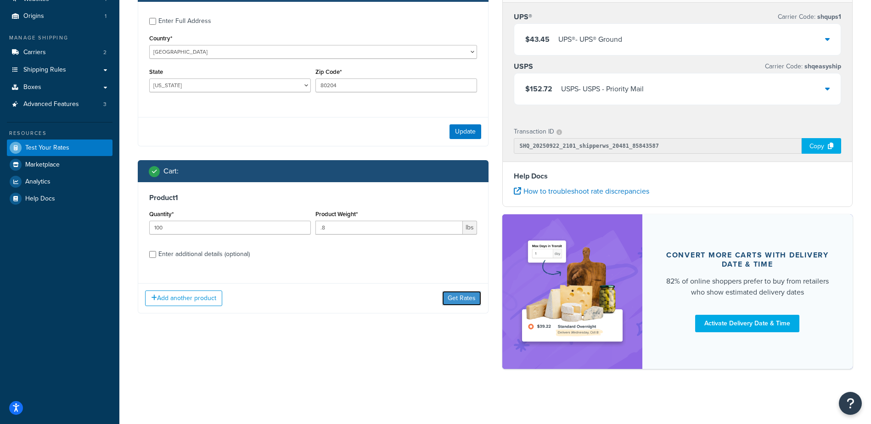
click at [462, 294] on button "Get Rates" at bounding box center [461, 298] width 39 height 15
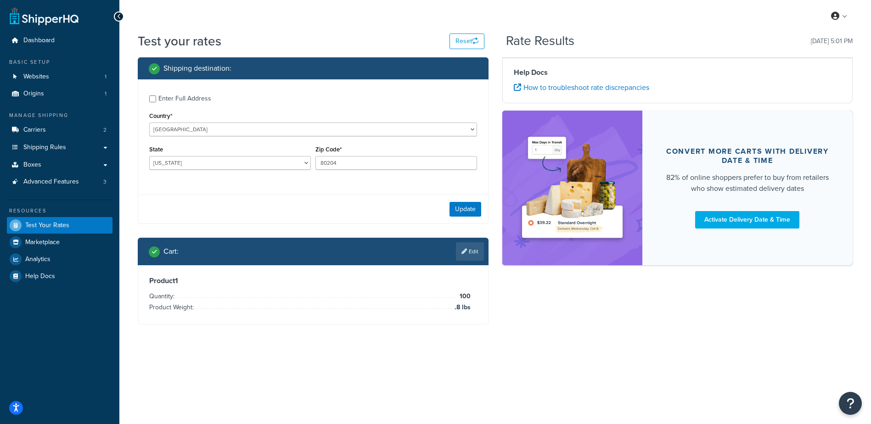
scroll to position [0, 0]
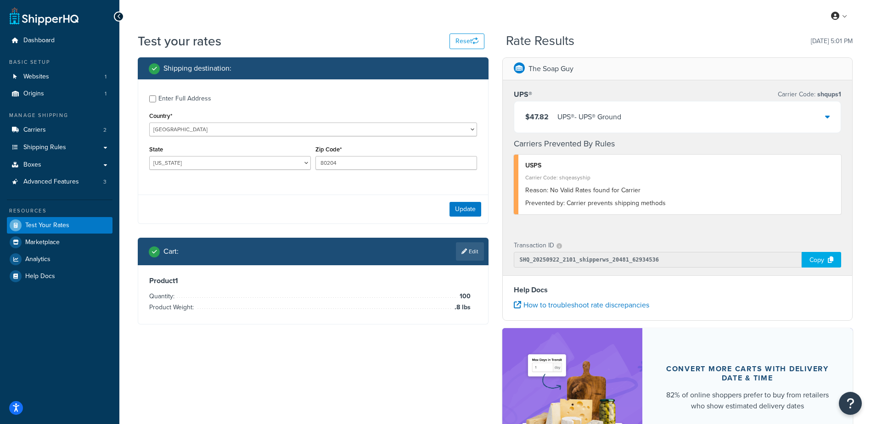
click at [171, 95] on div "Enter Full Address" at bounding box center [184, 98] width 53 height 13
click at [156, 96] on input "Enter Full Address" at bounding box center [152, 99] width 7 height 7
checkbox input "true"
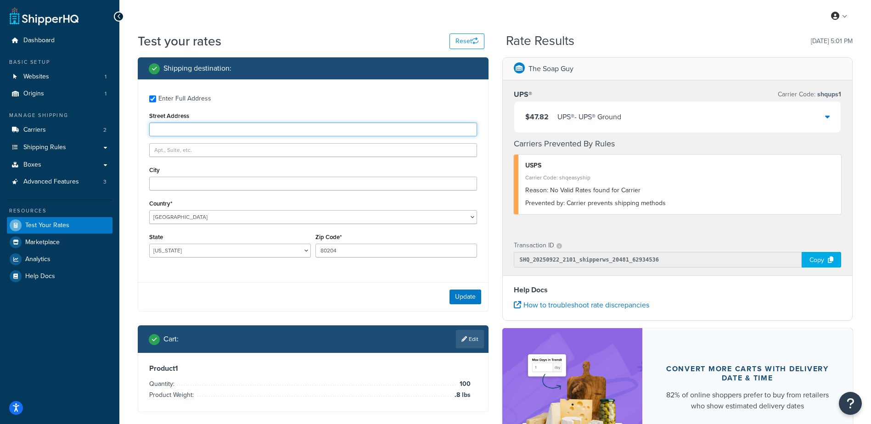
click at [186, 130] on input "Street Address" at bounding box center [313, 130] width 328 height 14
paste input "267 S 100 E"
type input "267 S 100 E"
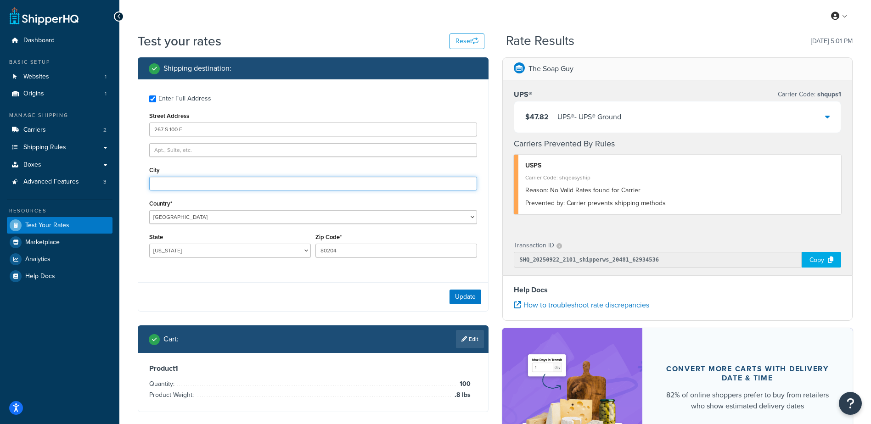
click at [164, 190] on input "City" at bounding box center [313, 184] width 328 height 14
type input "[PERSON_NAME]"
drag, startPoint x: 191, startPoint y: 249, endPoint x: 179, endPoint y: 248, distance: 12.0
click at [174, 246] on select "[US_STATE] [US_STATE] [US_STATE] [US_STATE] [US_STATE] Armed Forces Americas Ar…" at bounding box center [230, 251] width 162 height 14
select select "WI"
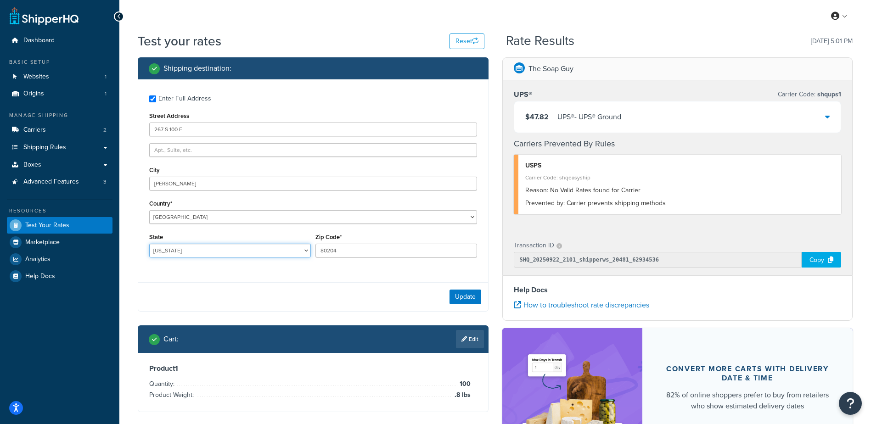
click at [149, 244] on select "[US_STATE] [US_STATE] [US_STATE] [US_STATE] [US_STATE] Armed Forces Americas Ar…" at bounding box center [230, 251] width 162 height 14
type input "54211"
click at [463, 301] on button "Update" at bounding box center [466, 297] width 32 height 15
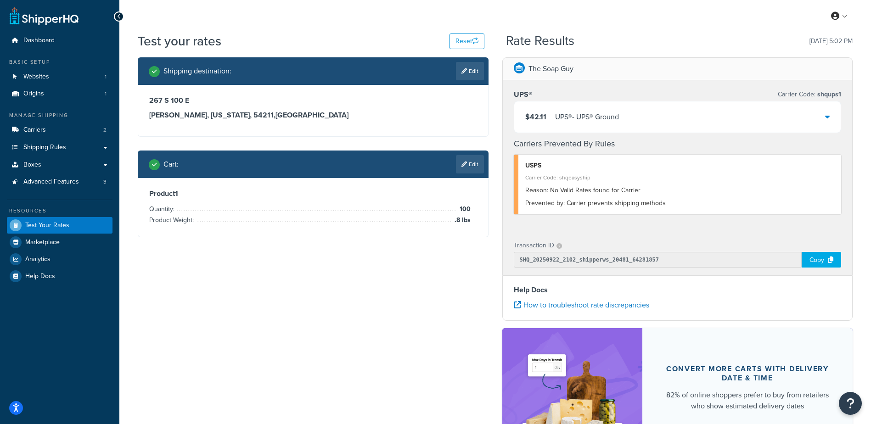
click at [773, 114] on div "$42.11 UPS® - UPS® Ground" at bounding box center [677, 117] width 327 height 31
